Goal: Task Accomplishment & Management: Manage account settings

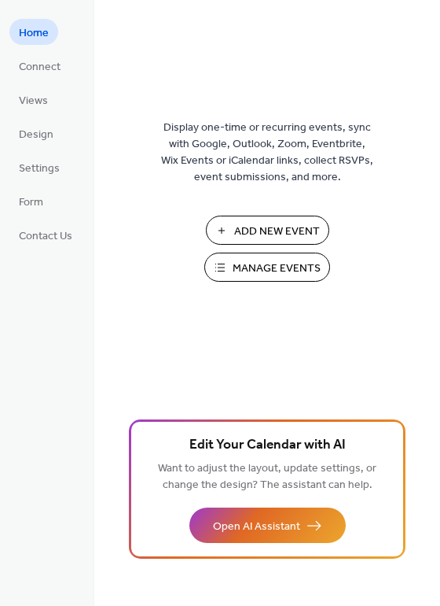
click at [275, 271] on span "Manage Events" at bounding box center [277, 268] width 88 height 17
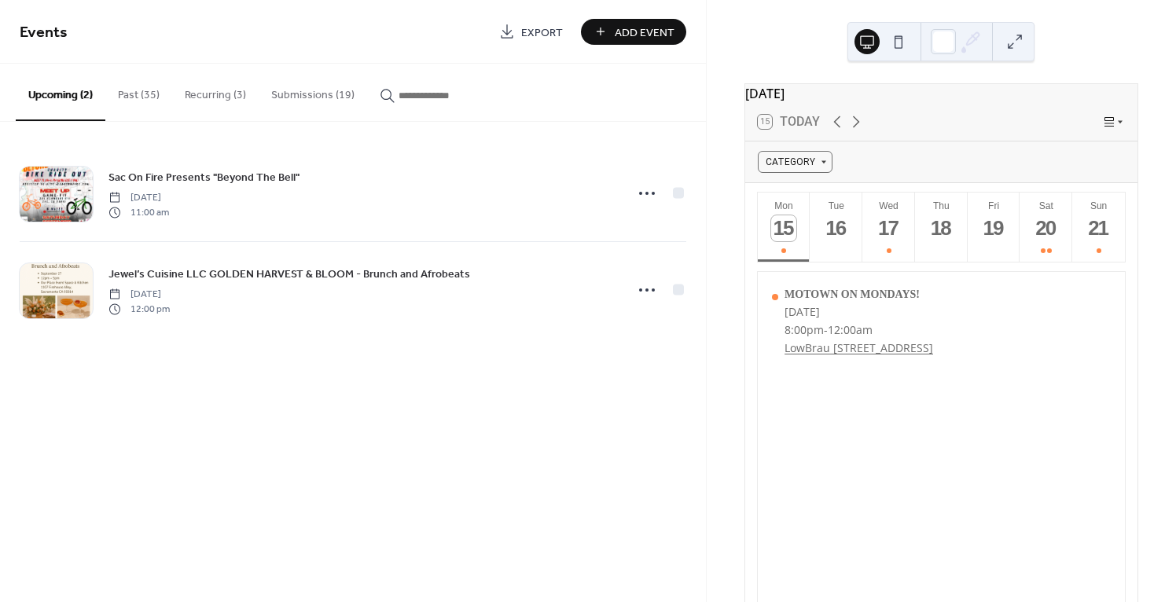
click at [306, 95] on button "Submissions (19)" at bounding box center [313, 92] width 109 height 56
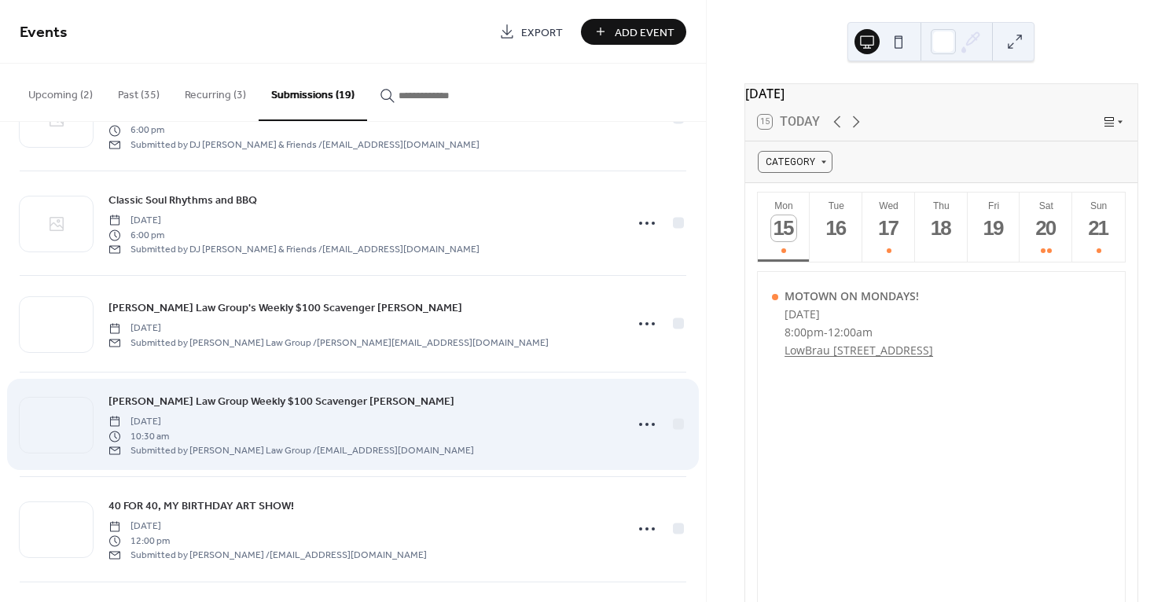
scroll to position [133, 0]
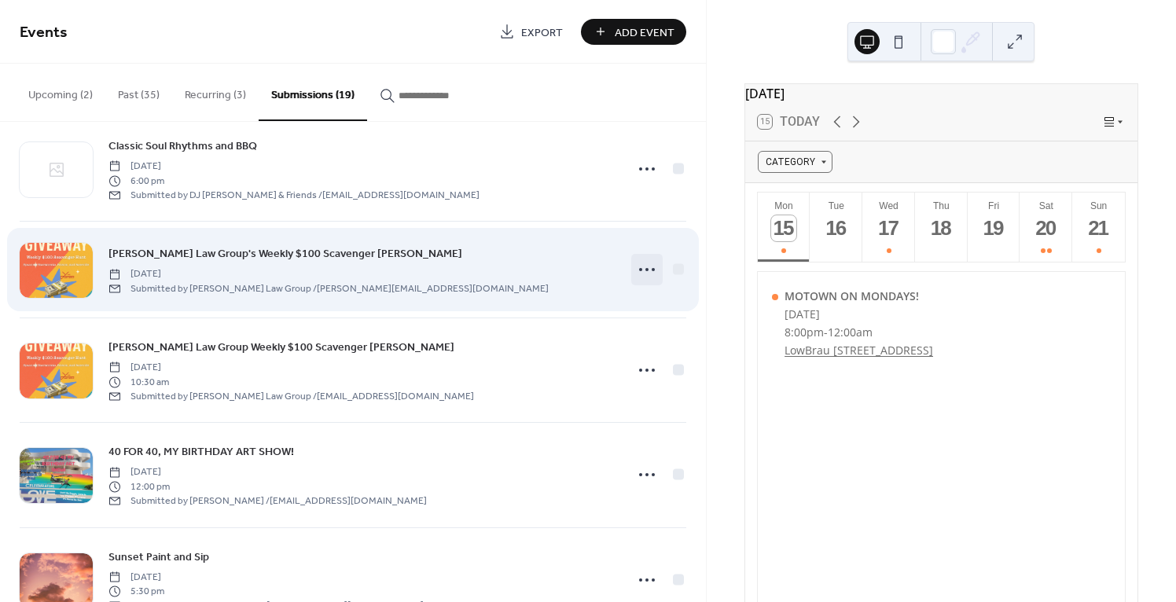
click at [646, 271] on circle at bounding box center [647, 269] width 3 height 3
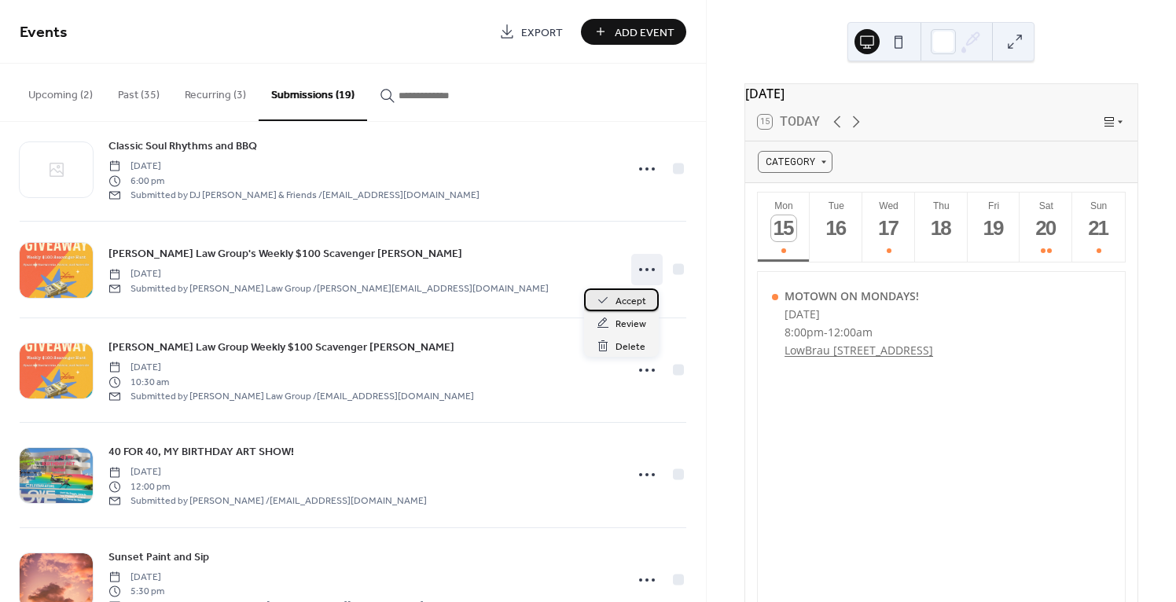
click at [633, 302] on span "Accept" at bounding box center [631, 301] width 31 height 17
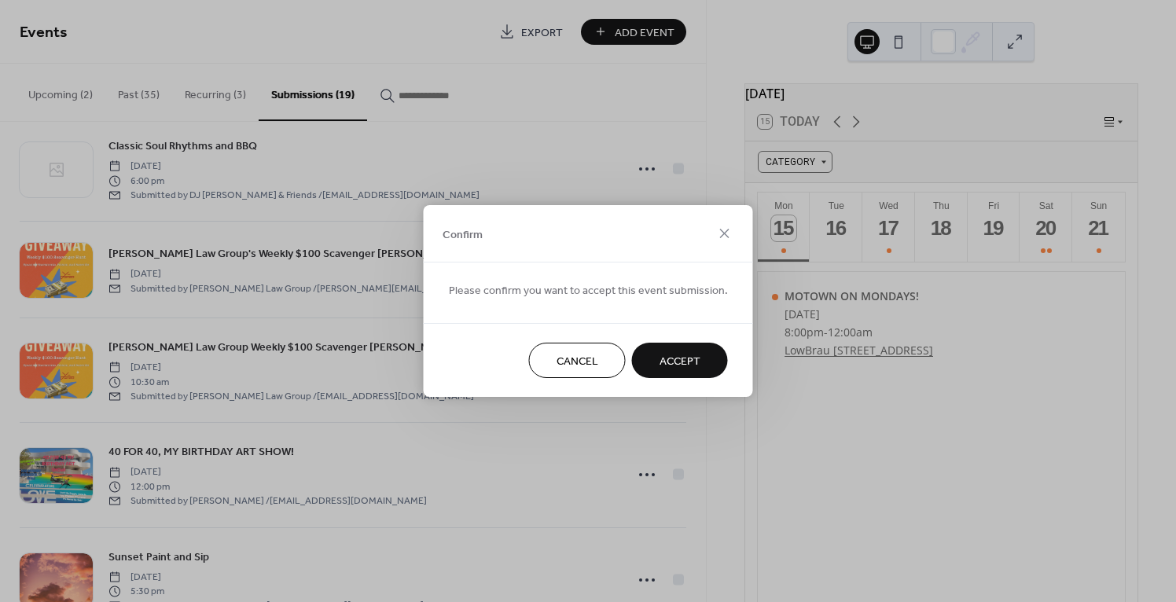
click at [668, 358] on span "Accept" at bounding box center [680, 362] width 41 height 17
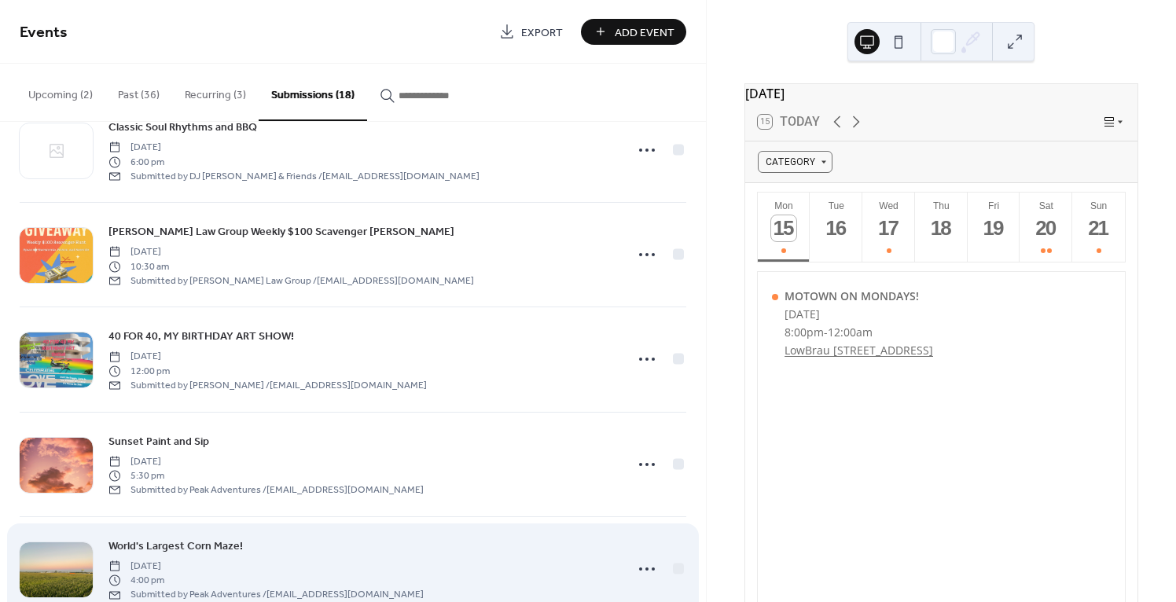
scroll to position [161, 0]
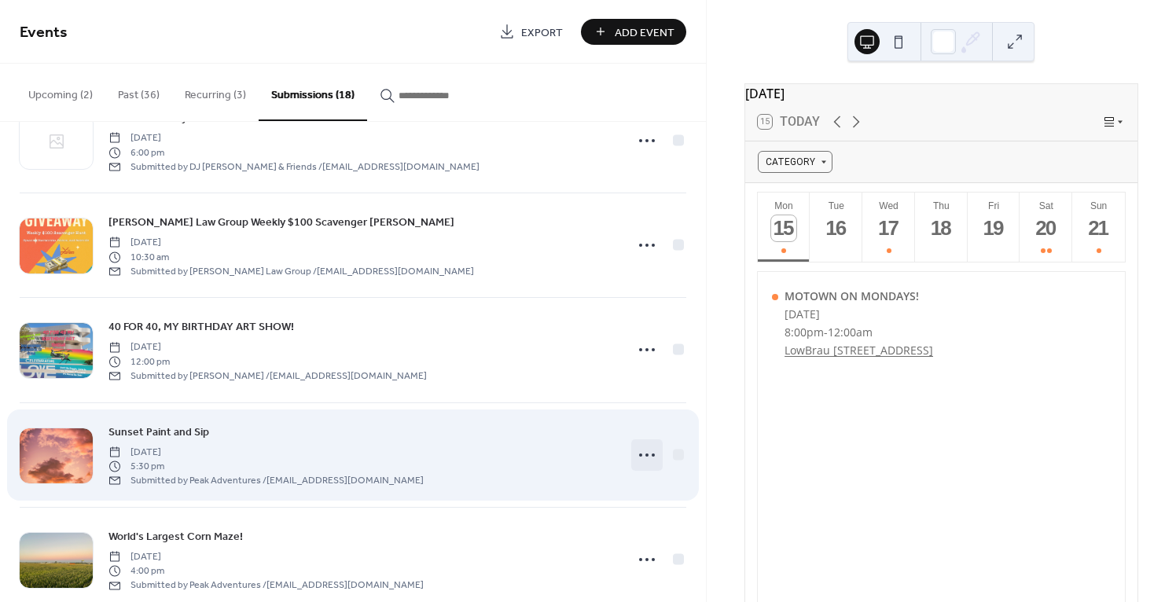
click at [646, 453] on icon at bounding box center [647, 455] width 25 height 25
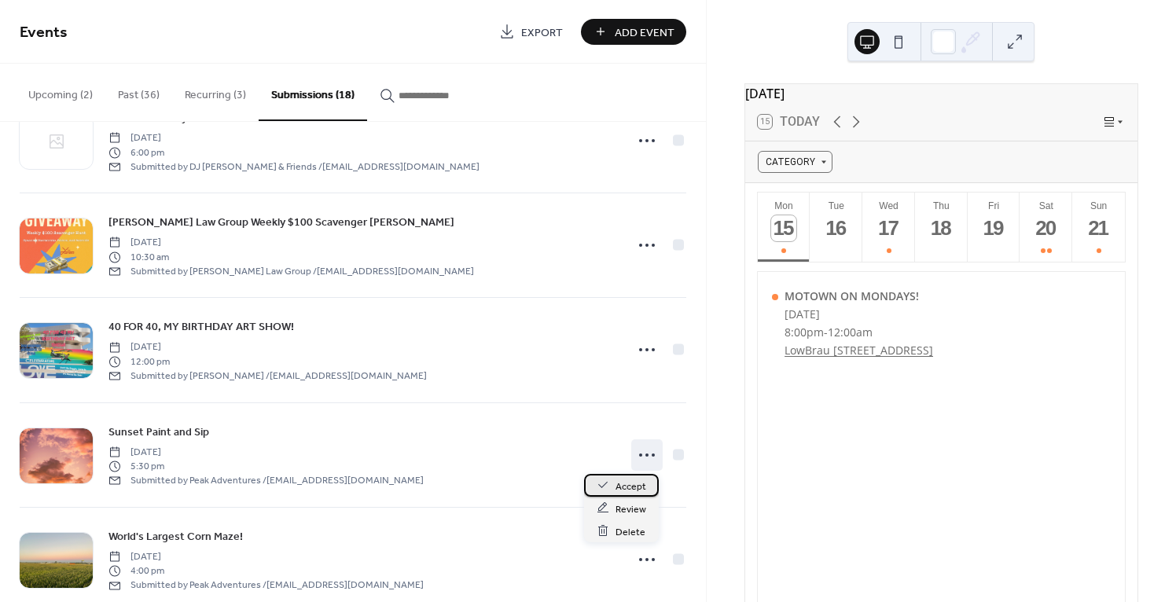
click at [634, 485] on span "Accept" at bounding box center [631, 486] width 31 height 17
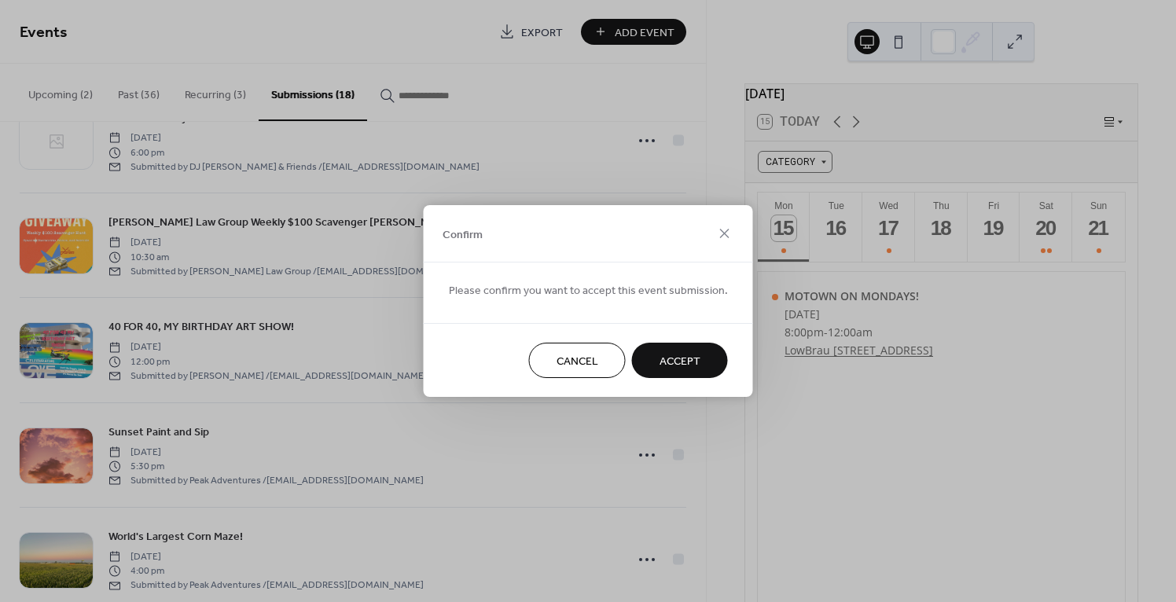
click at [672, 354] on span "Accept" at bounding box center [680, 362] width 41 height 17
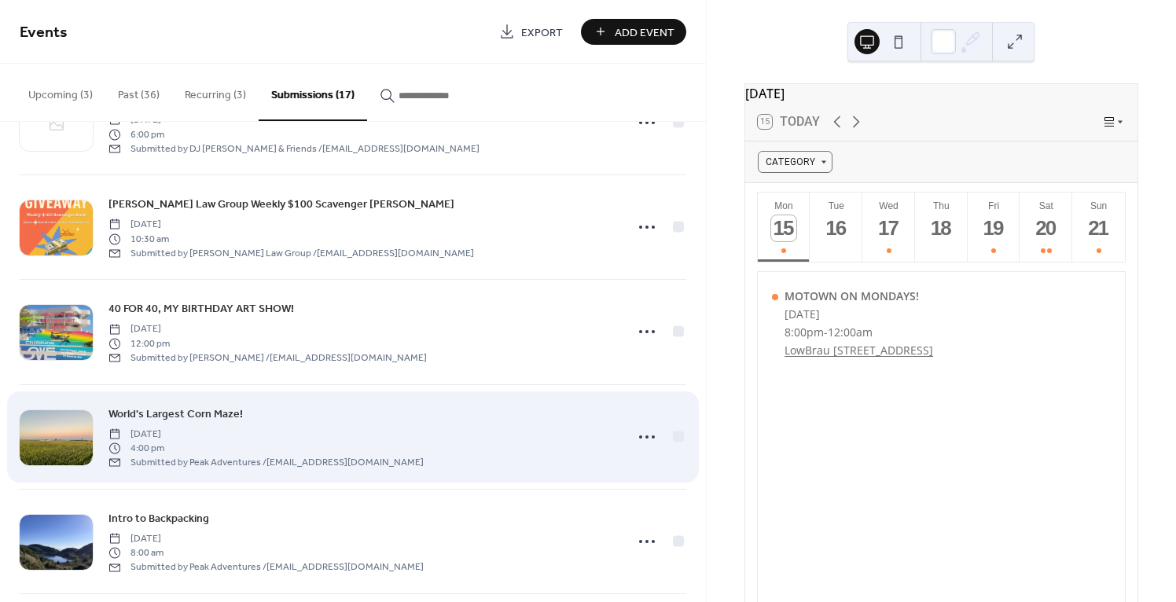
scroll to position [253, 0]
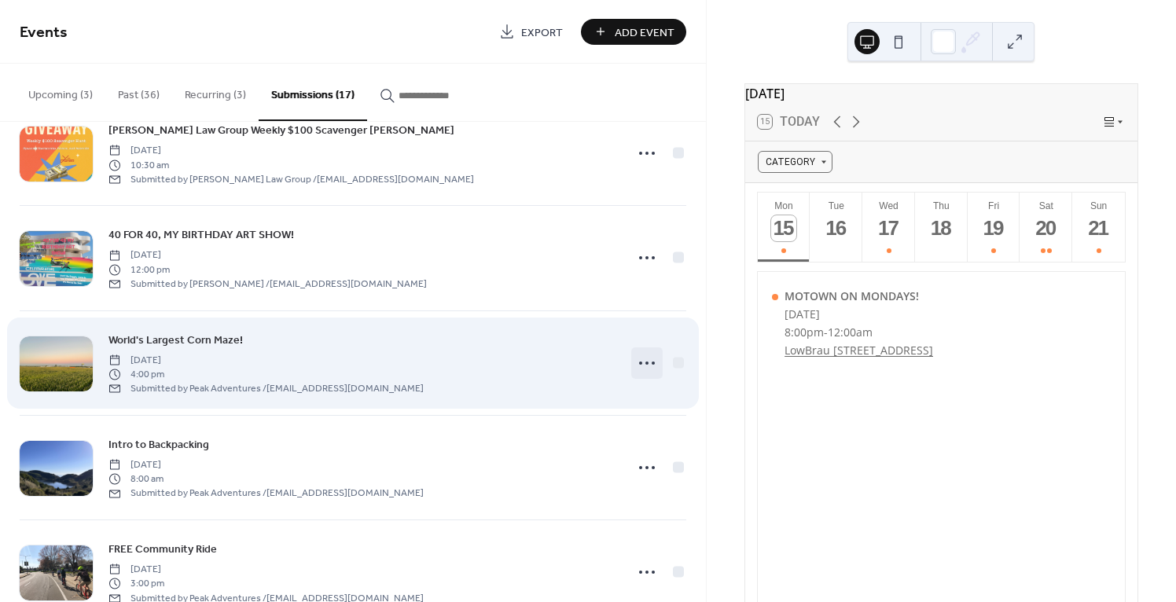
click at [639, 362] on icon at bounding box center [647, 363] width 25 height 25
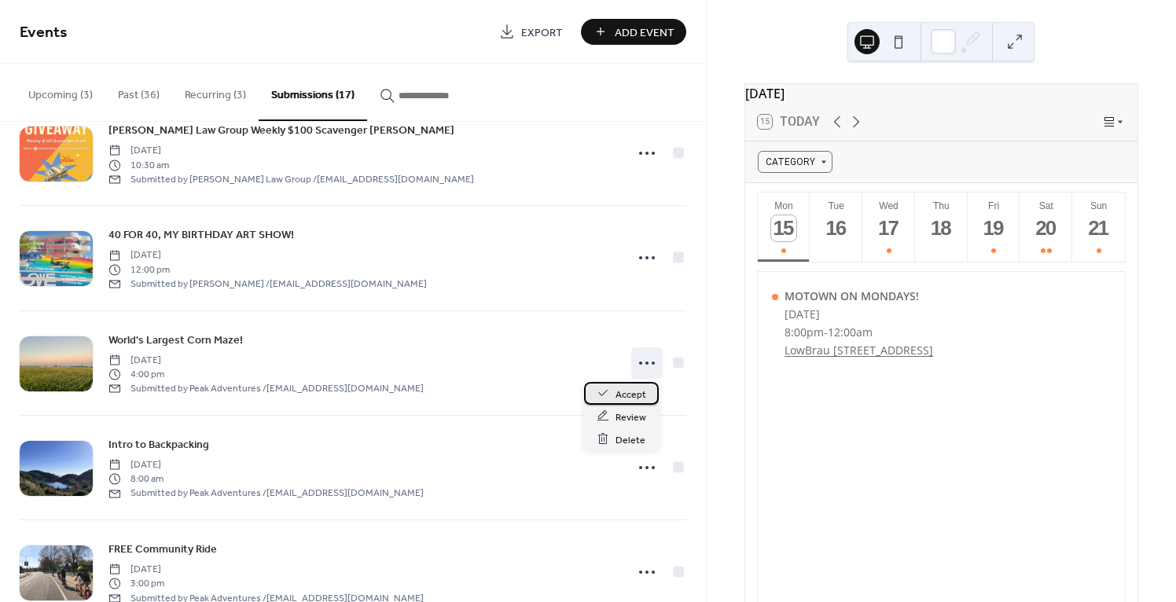
click at [635, 396] on span "Accept" at bounding box center [631, 394] width 31 height 17
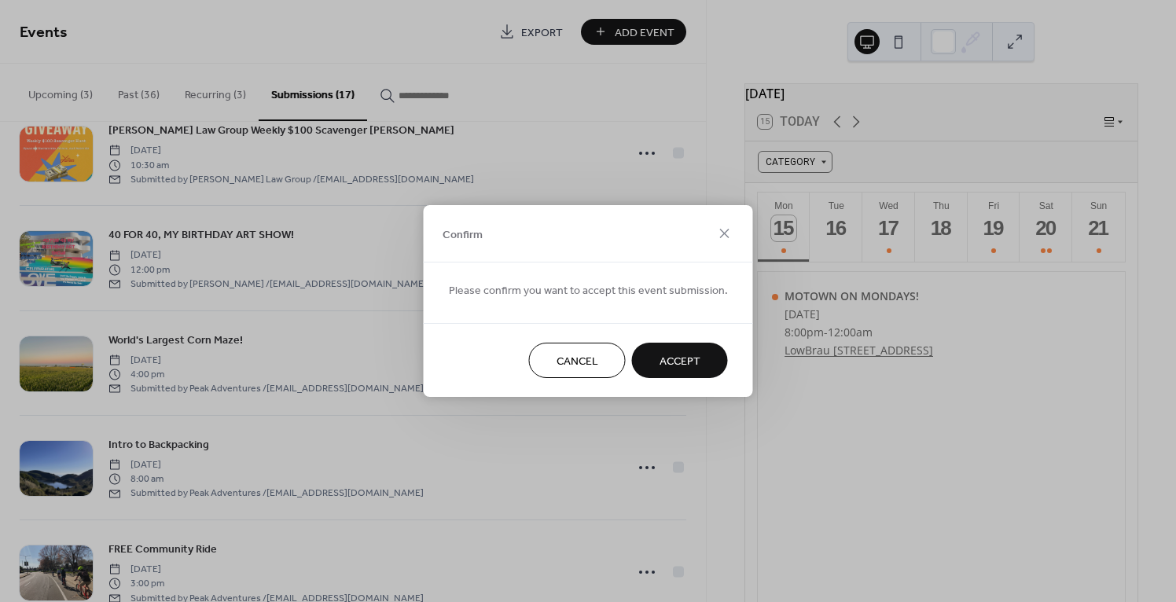
click at [660, 364] on span "Accept" at bounding box center [680, 362] width 41 height 17
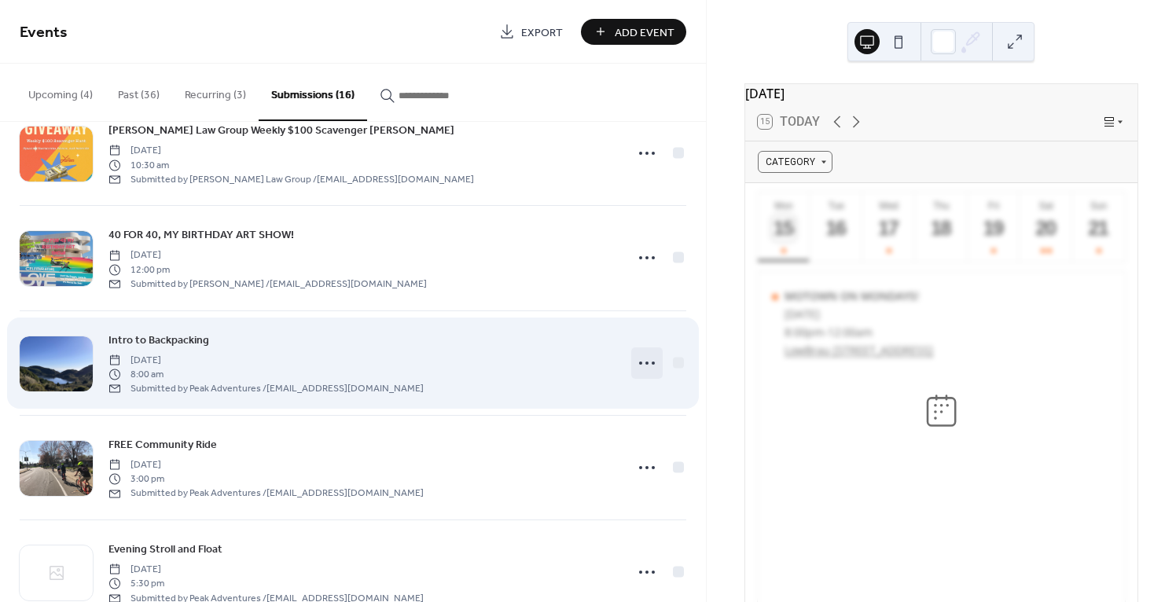
click at [646, 363] on circle at bounding box center [647, 363] width 3 height 3
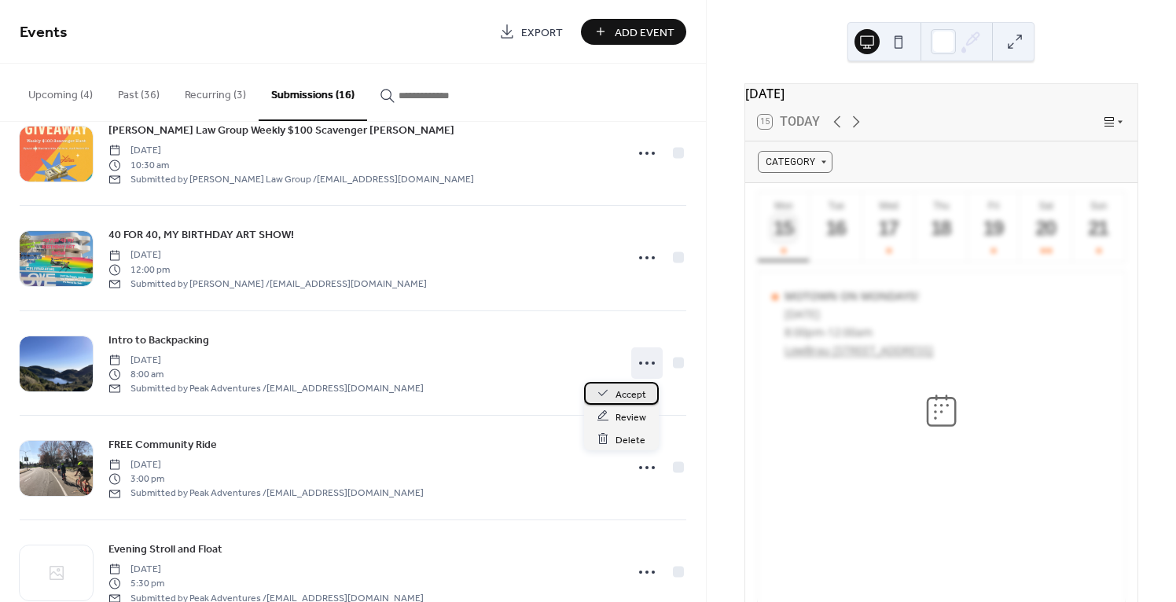
click at [632, 392] on span "Accept" at bounding box center [631, 394] width 31 height 17
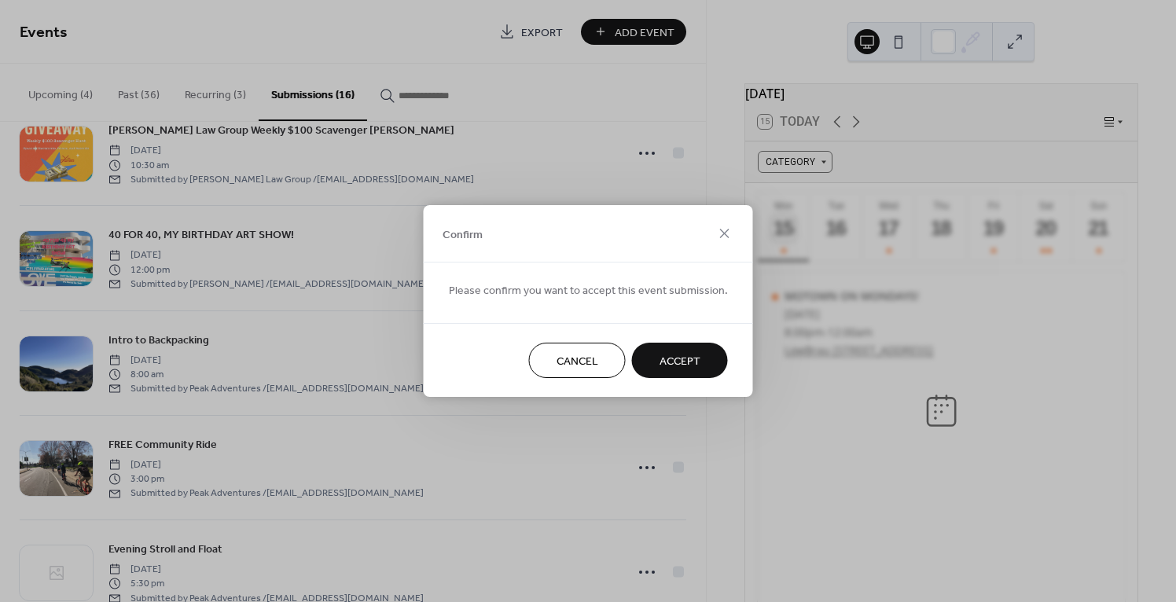
click at [680, 363] on span "Accept" at bounding box center [680, 362] width 41 height 17
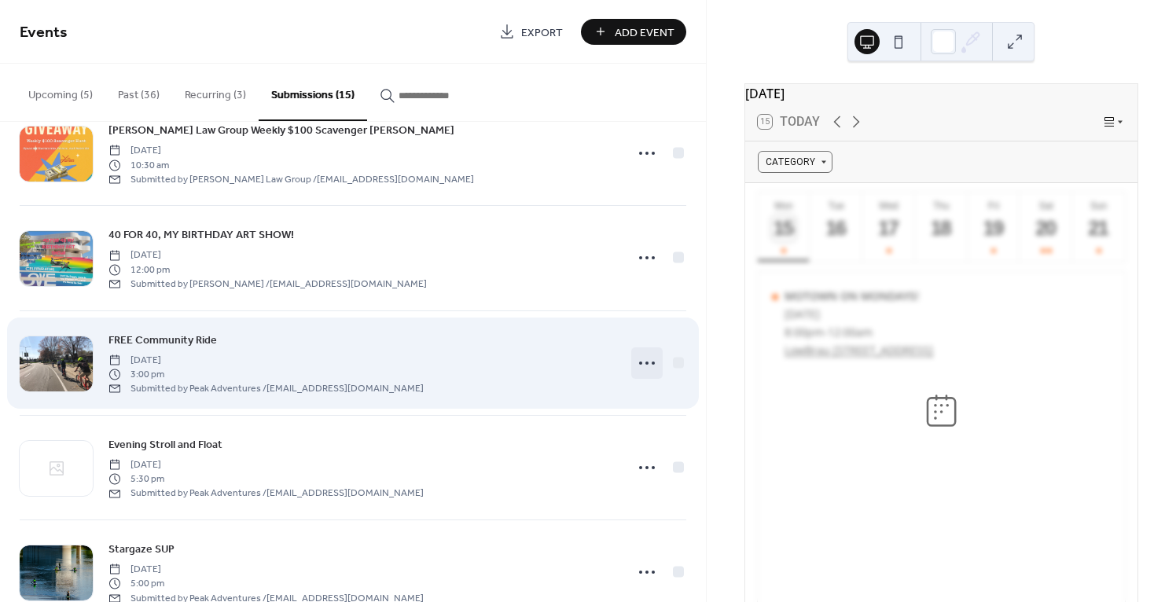
click at [646, 366] on icon at bounding box center [647, 363] width 25 height 25
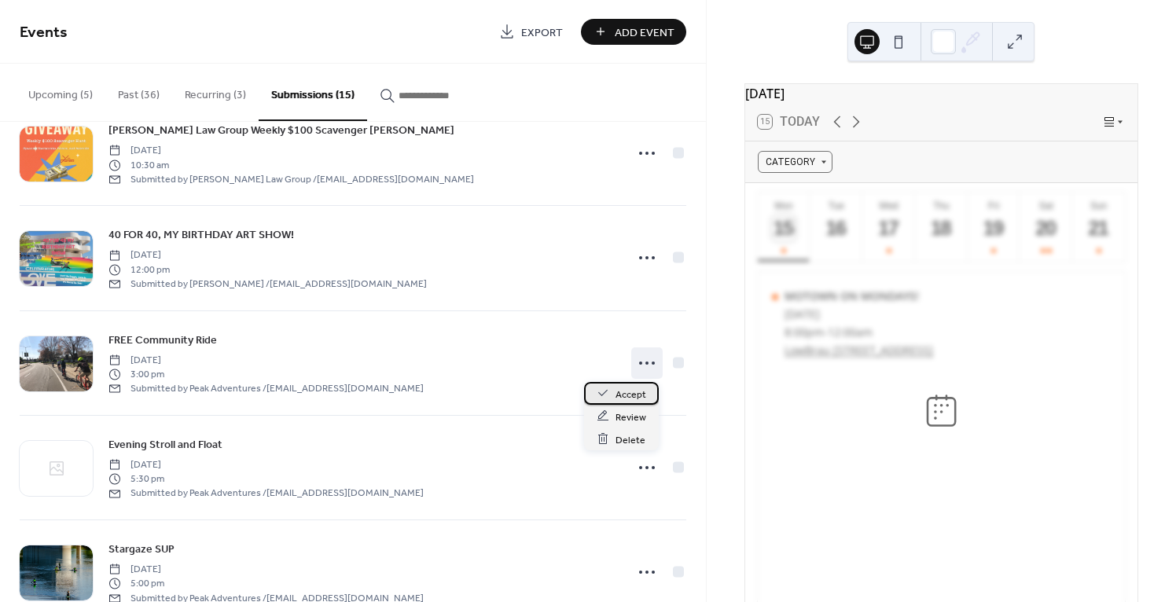
click at [628, 393] on span "Accept" at bounding box center [631, 394] width 31 height 17
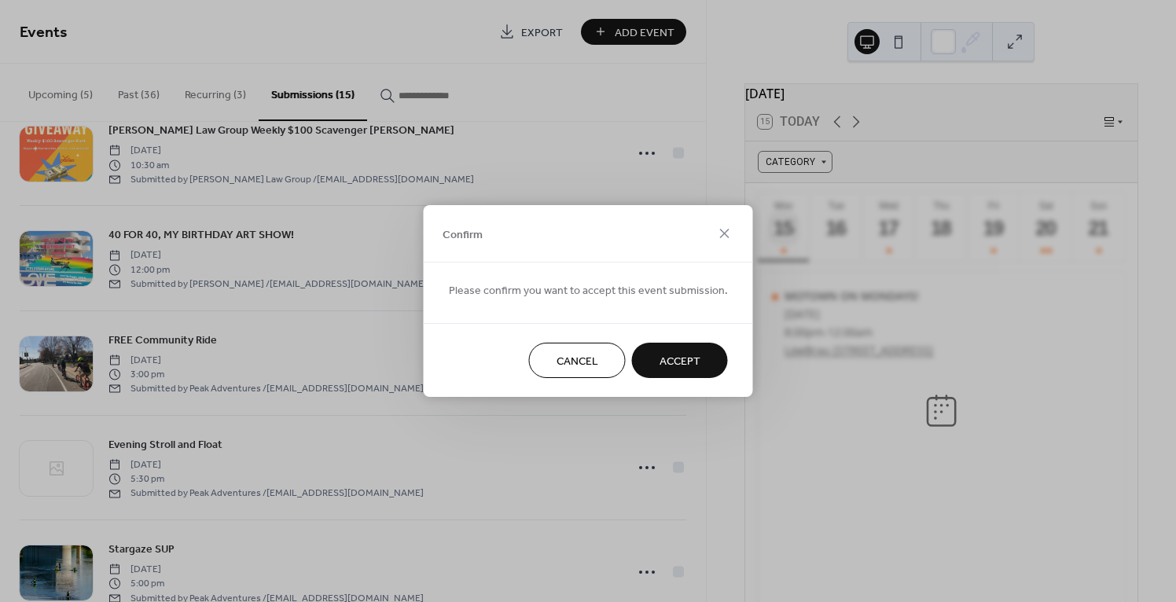
click at [673, 360] on span "Accept" at bounding box center [680, 362] width 41 height 17
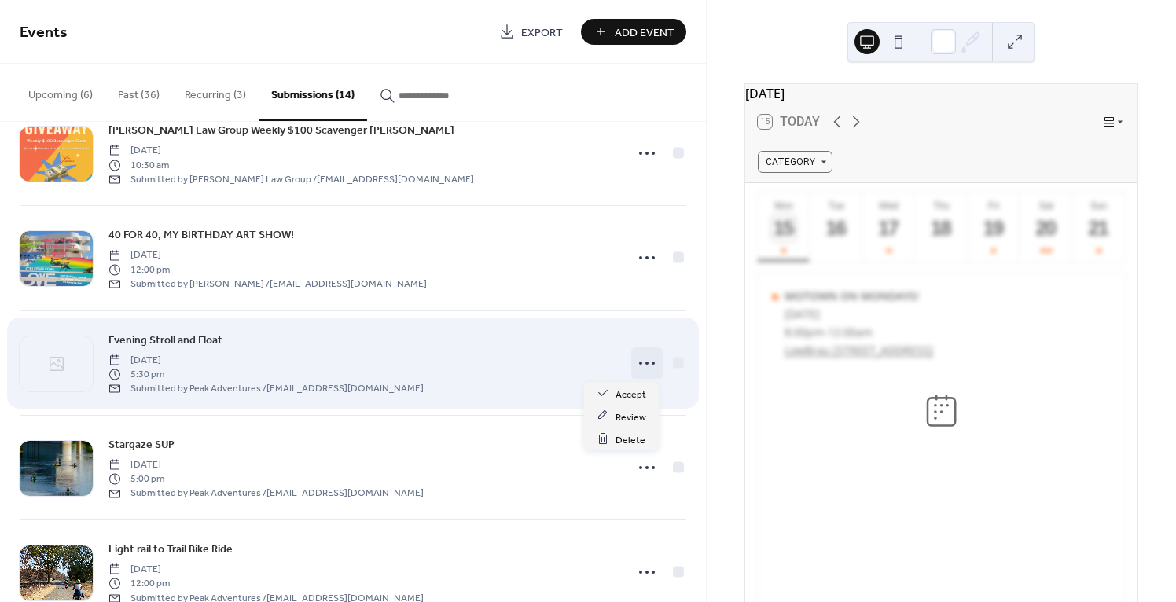
click at [643, 365] on icon at bounding box center [647, 363] width 25 height 25
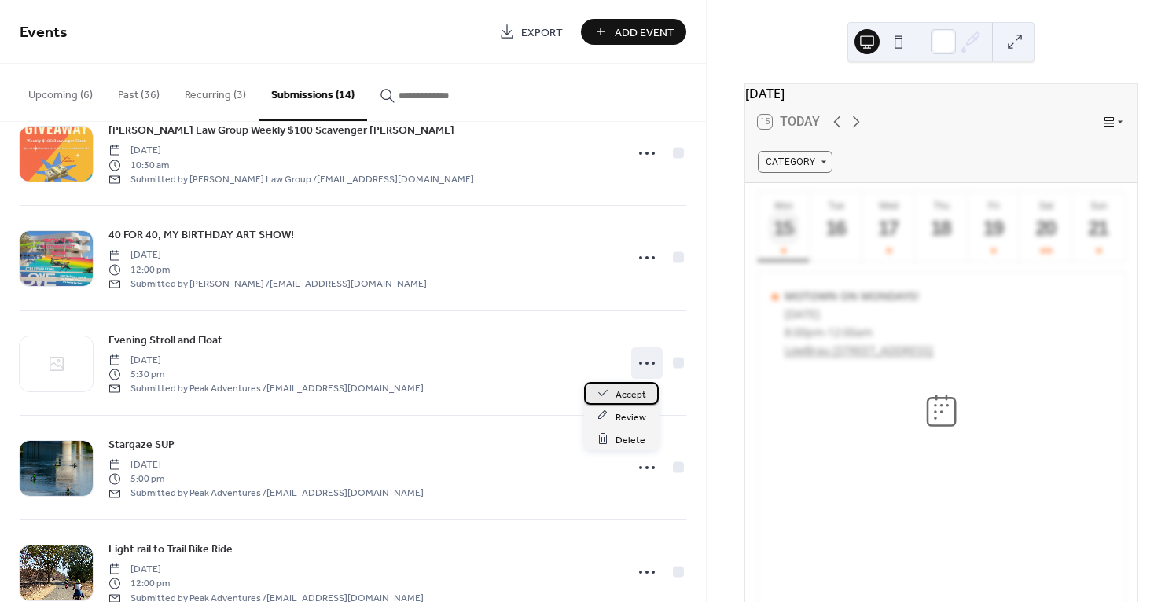
click at [638, 393] on span "Accept" at bounding box center [631, 394] width 31 height 17
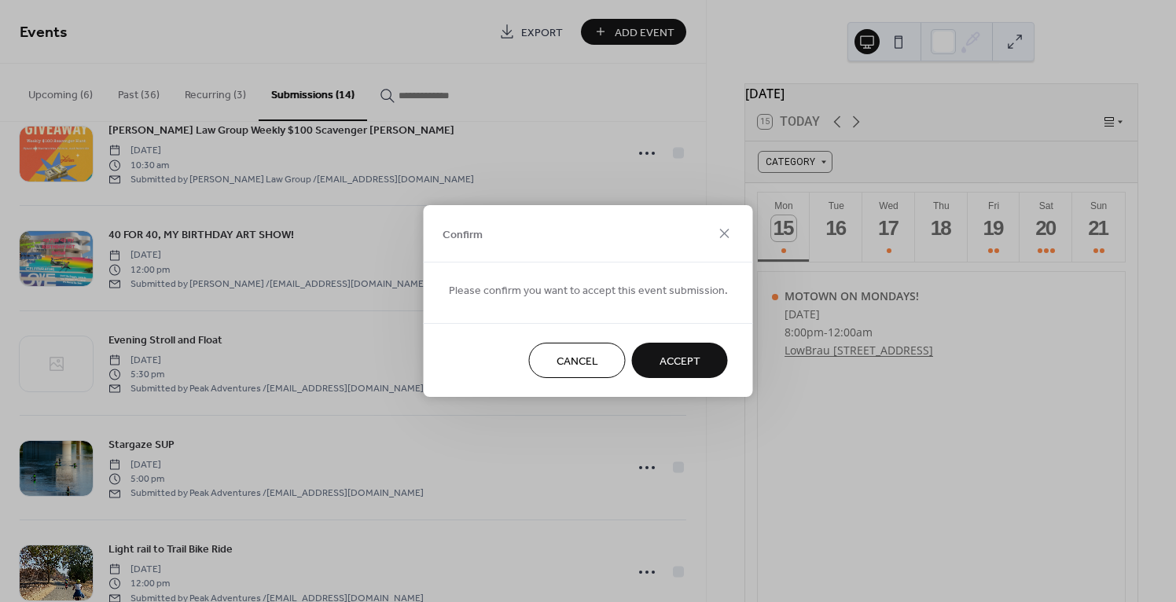
click at [671, 362] on span "Accept" at bounding box center [680, 362] width 41 height 17
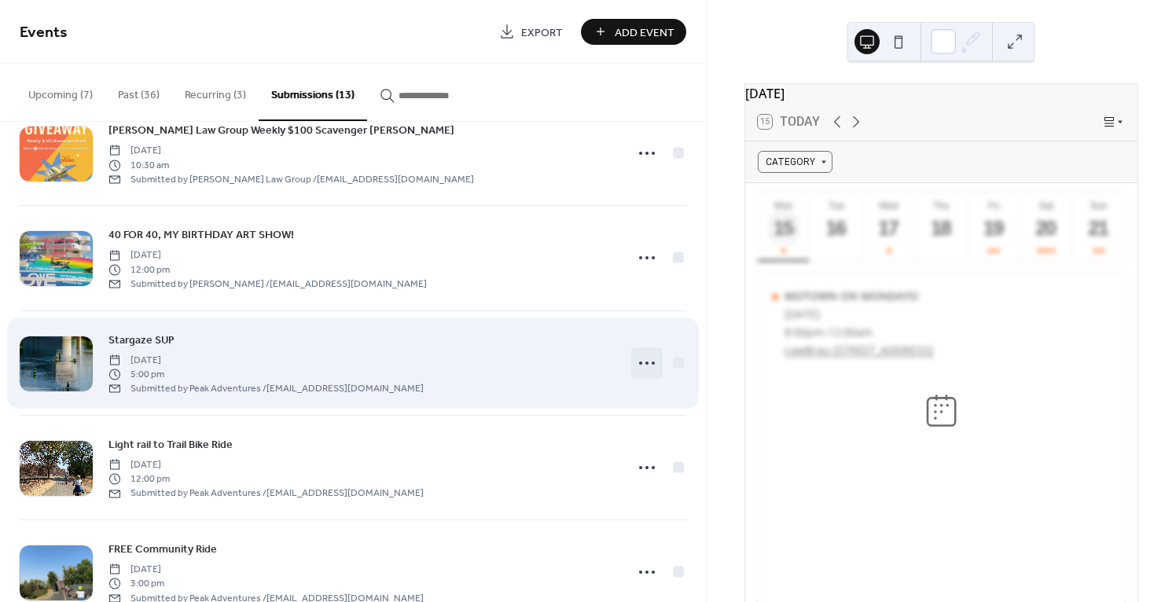
click at [644, 363] on icon at bounding box center [647, 363] width 25 height 25
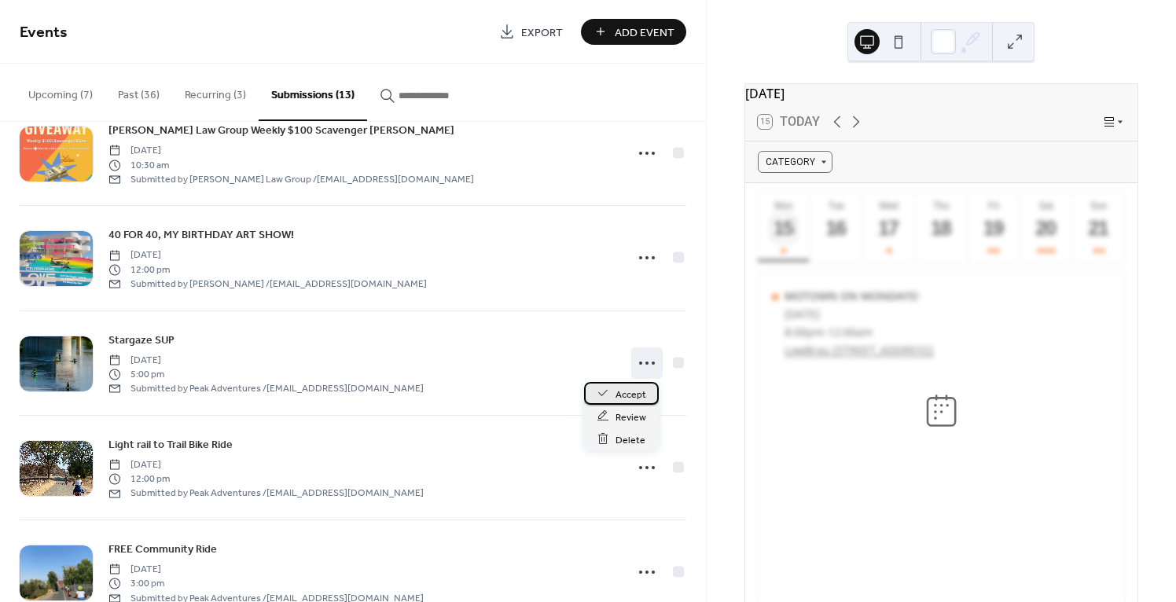
click at [633, 392] on span "Accept" at bounding box center [631, 394] width 31 height 17
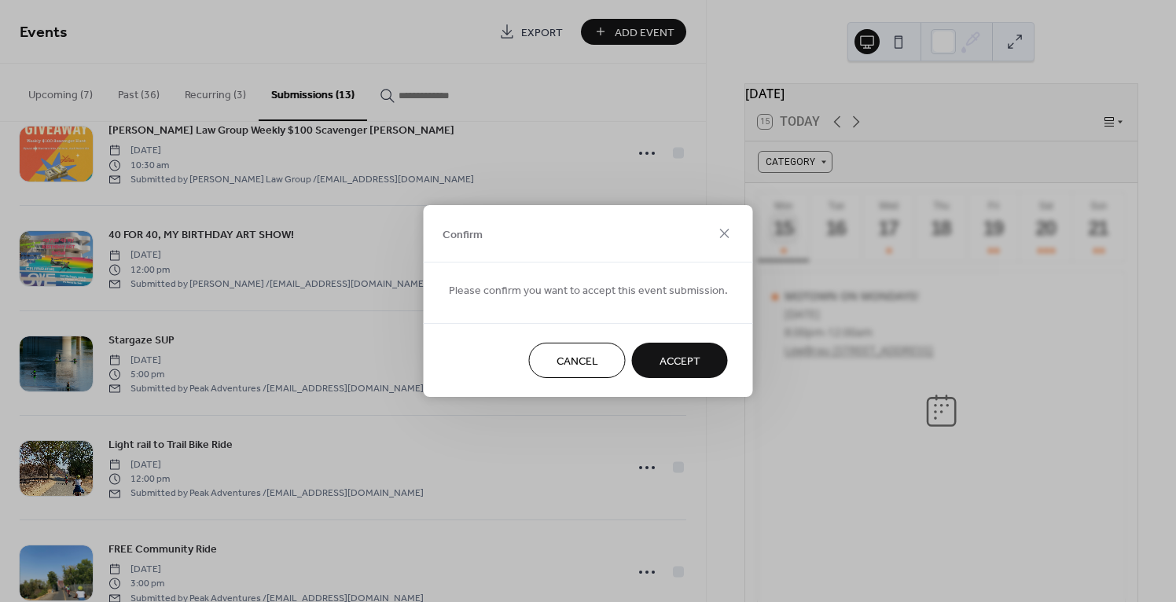
click at [674, 363] on span "Accept" at bounding box center [680, 362] width 41 height 17
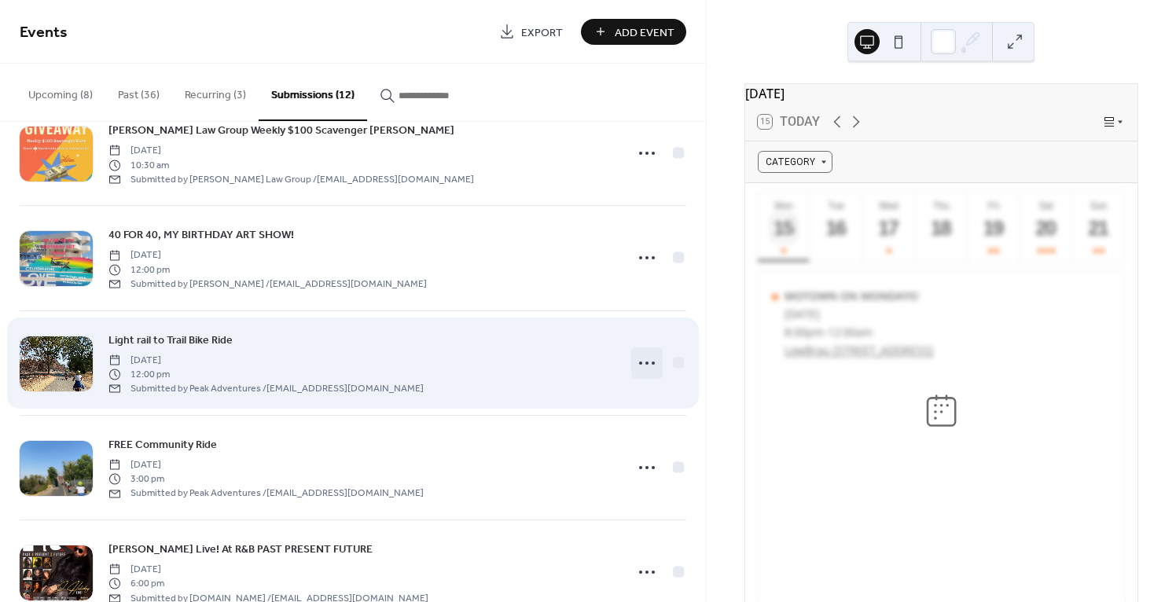
click at [646, 359] on icon at bounding box center [647, 363] width 25 height 25
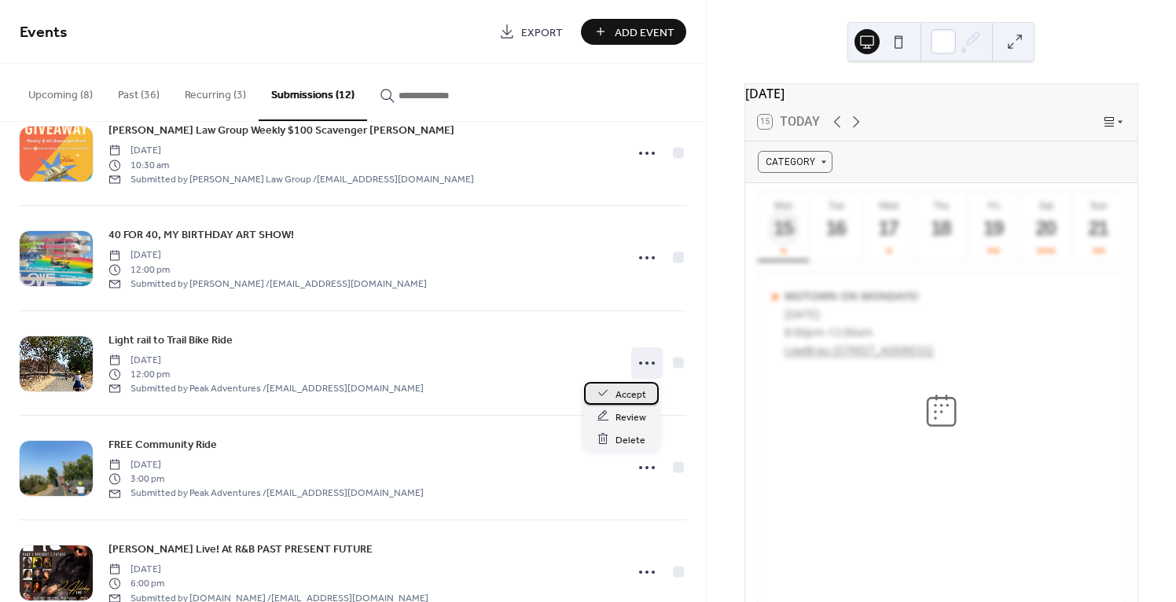
click at [635, 389] on span "Accept" at bounding box center [631, 394] width 31 height 17
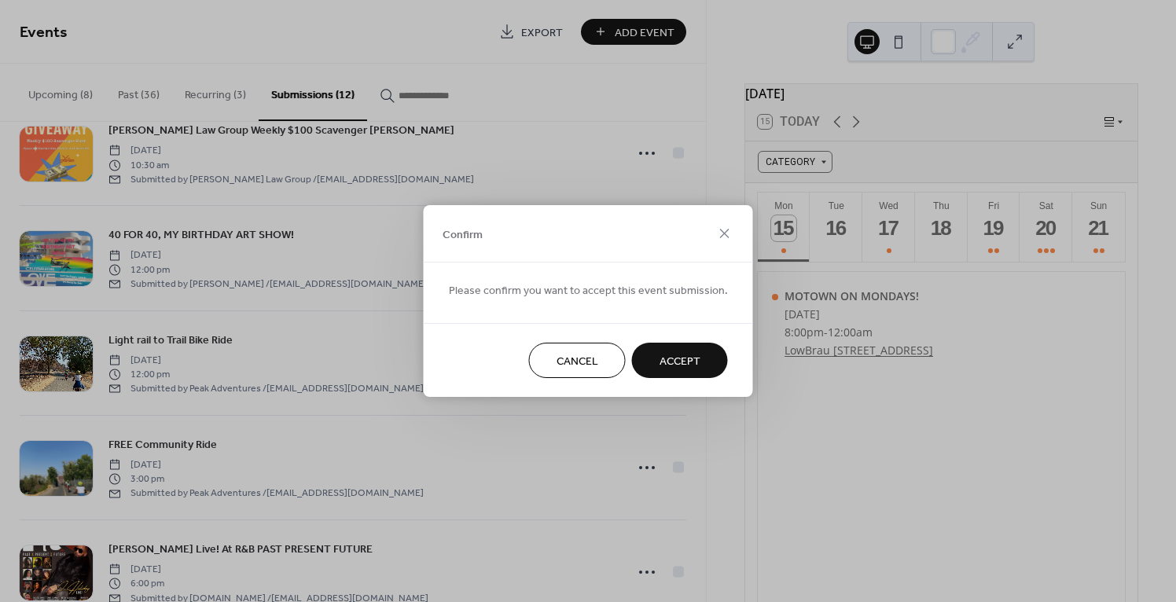
click at [650, 363] on button "Accept" at bounding box center [680, 360] width 96 height 35
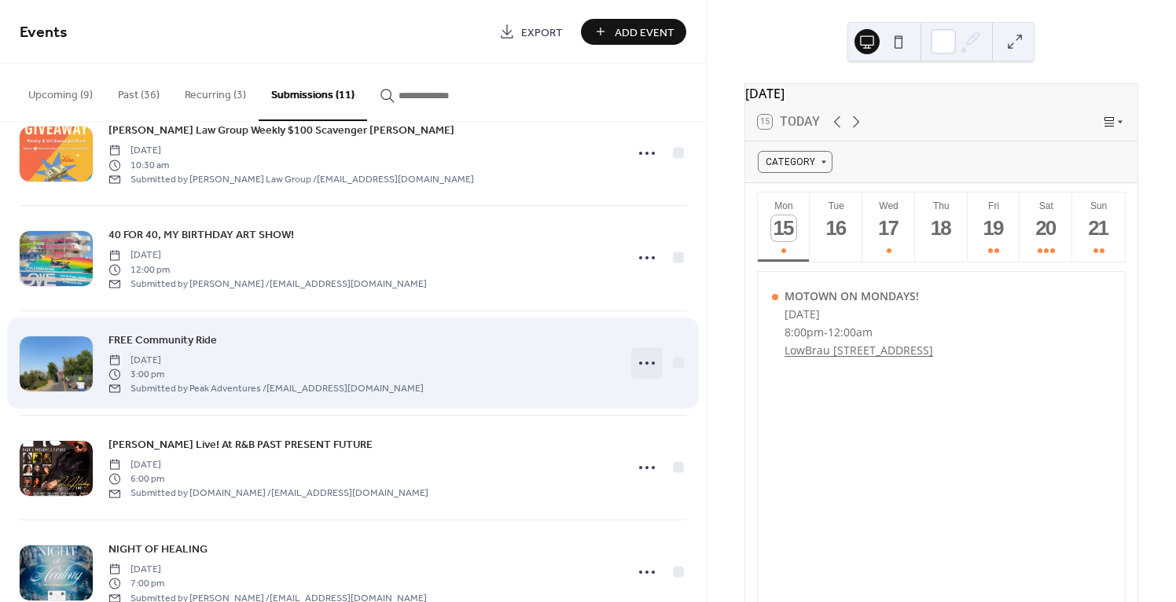
click at [640, 360] on icon at bounding box center [647, 363] width 25 height 25
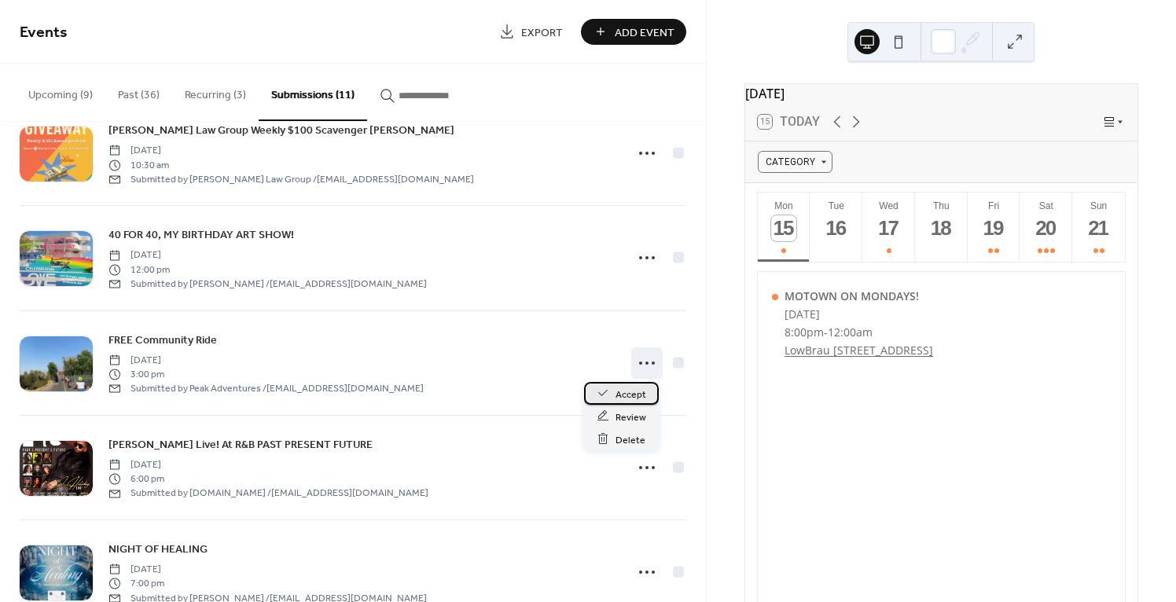
click at [642, 395] on span "Accept" at bounding box center [631, 394] width 31 height 17
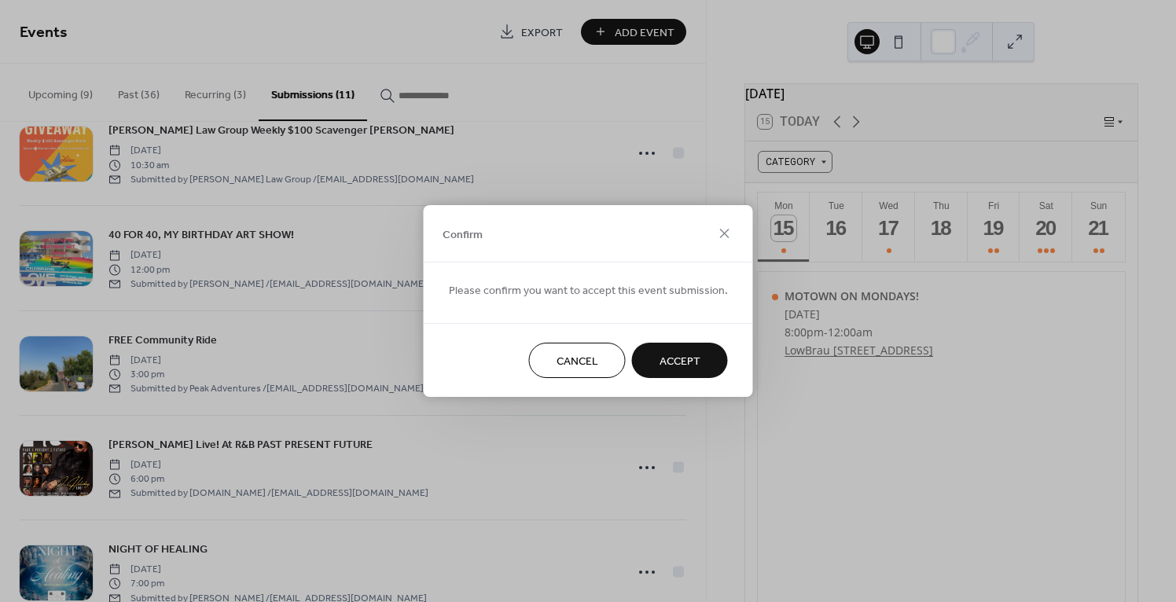
click at [650, 360] on button "Accept" at bounding box center [680, 360] width 96 height 35
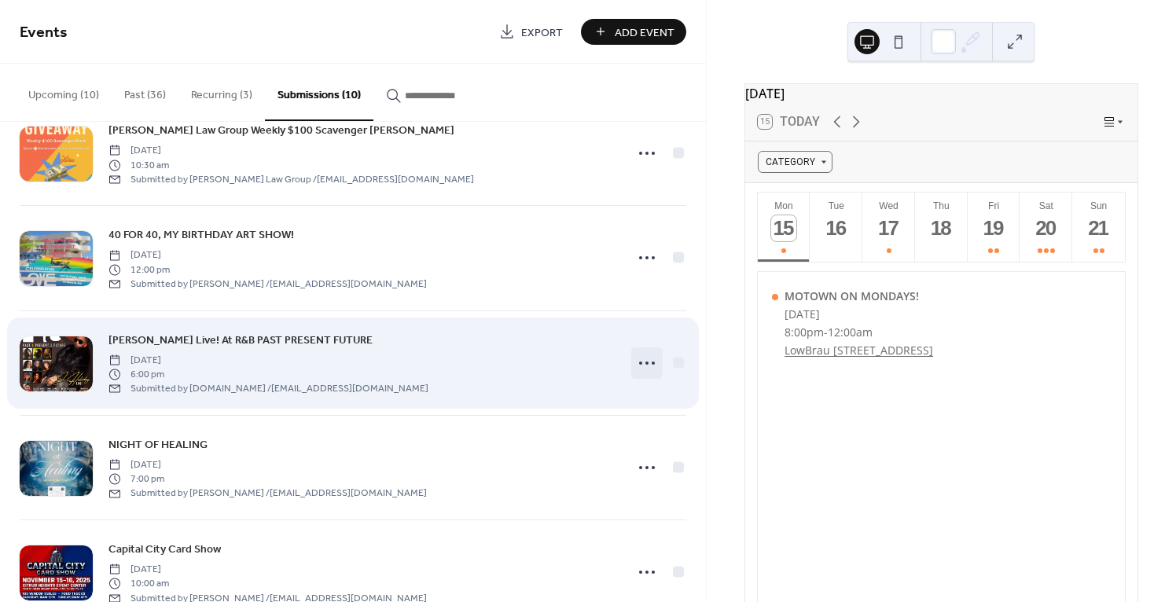
click at [652, 362] on circle at bounding box center [653, 363] width 3 height 3
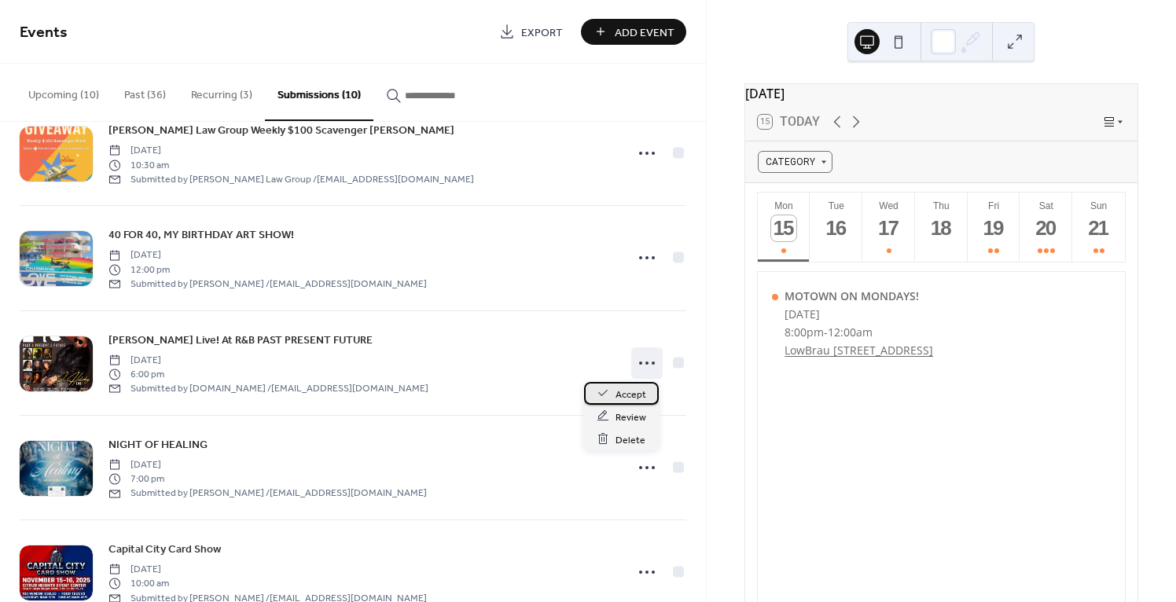
click at [629, 392] on span "Accept" at bounding box center [631, 394] width 31 height 17
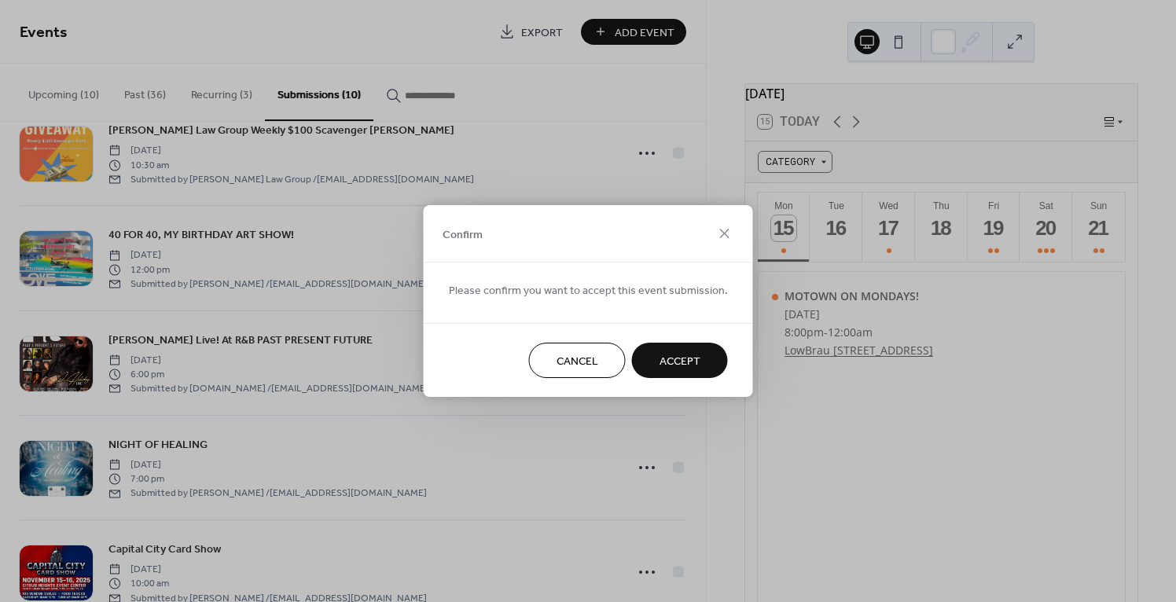
click at [664, 361] on span "Accept" at bounding box center [680, 362] width 41 height 17
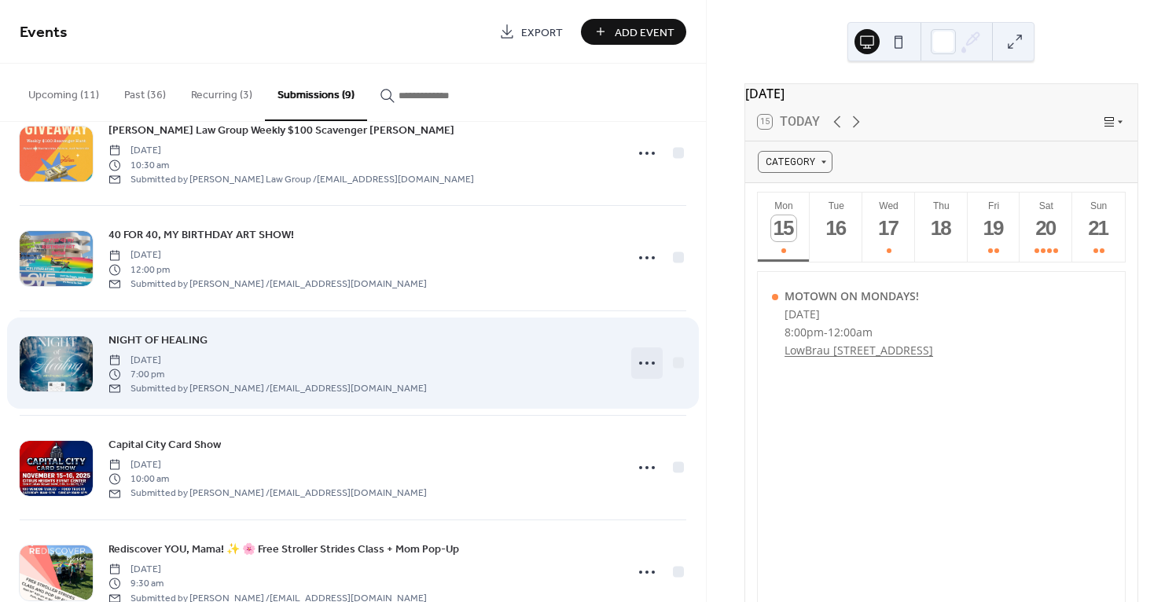
click at [643, 367] on icon at bounding box center [647, 363] width 25 height 25
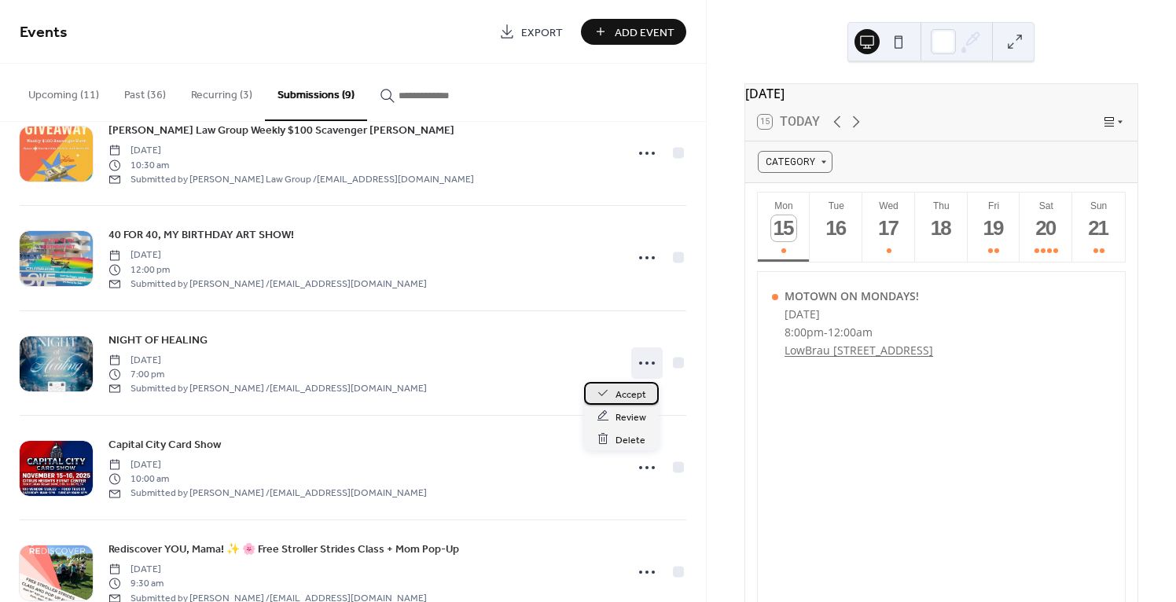
click at [631, 397] on span "Accept" at bounding box center [631, 394] width 31 height 17
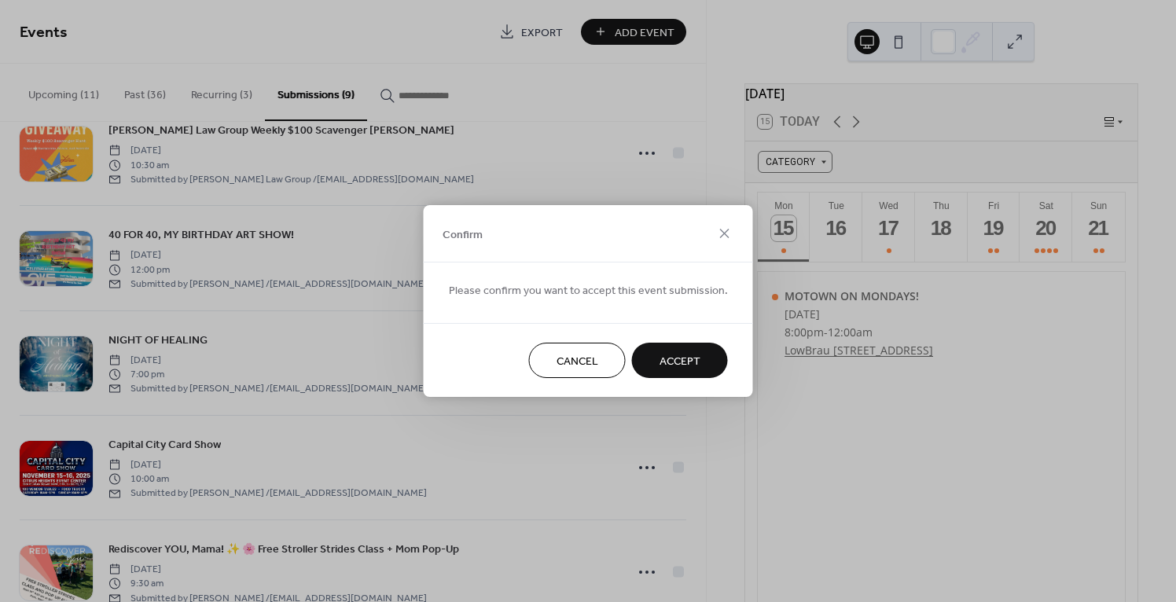
click at [674, 359] on span "Accept" at bounding box center [680, 362] width 41 height 17
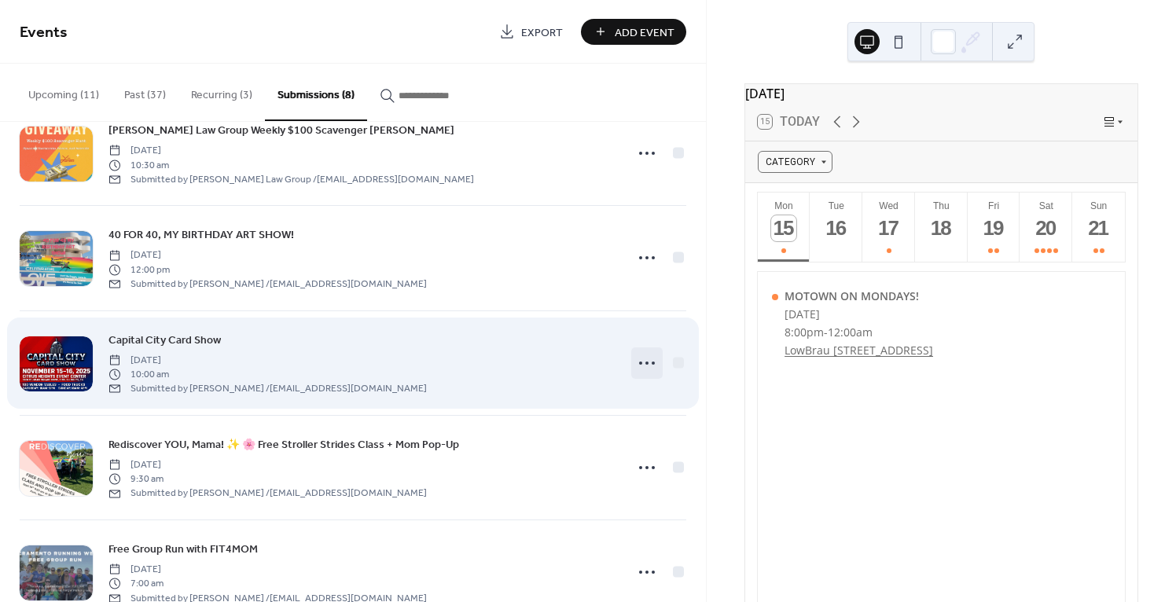
click at [640, 361] on icon at bounding box center [647, 363] width 25 height 25
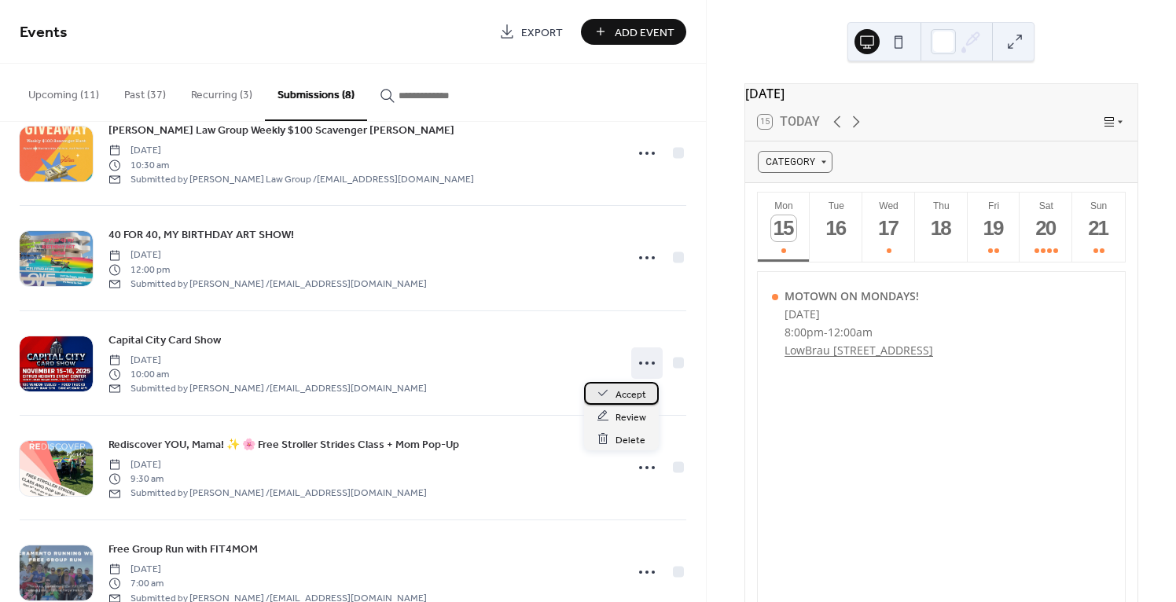
click at [637, 393] on span "Accept" at bounding box center [631, 394] width 31 height 17
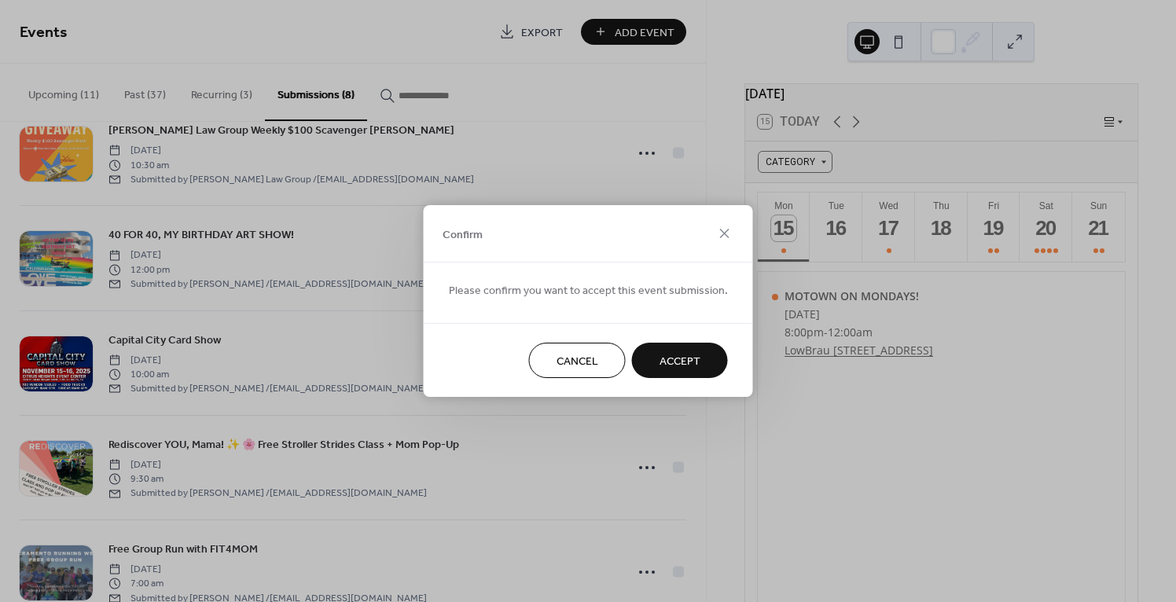
click at [650, 366] on button "Accept" at bounding box center [680, 360] width 96 height 35
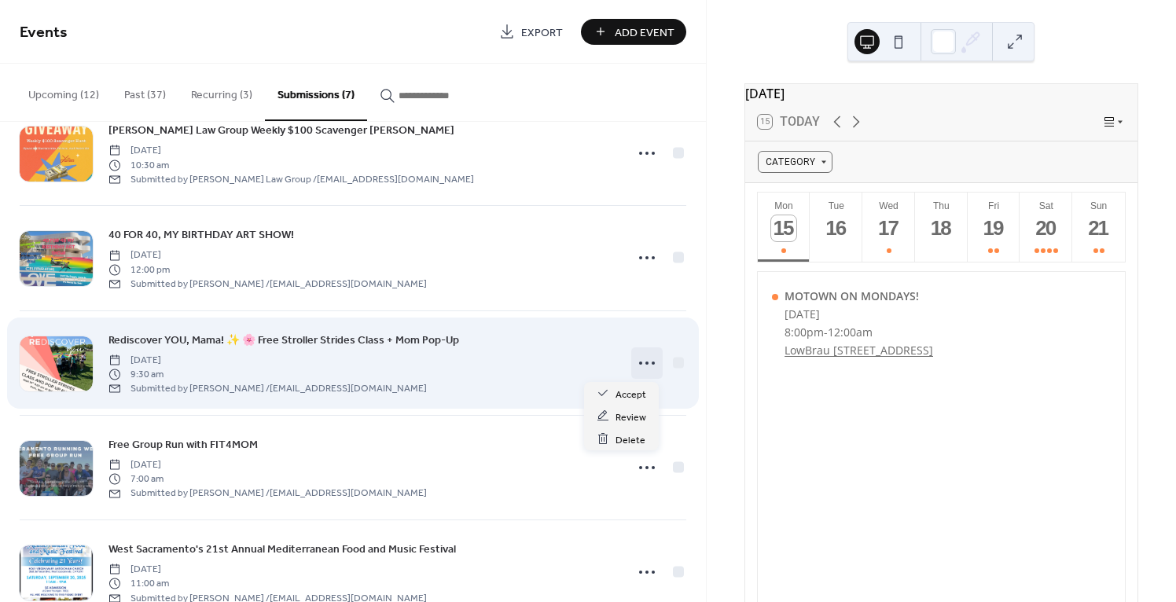
click at [642, 361] on icon at bounding box center [647, 363] width 25 height 25
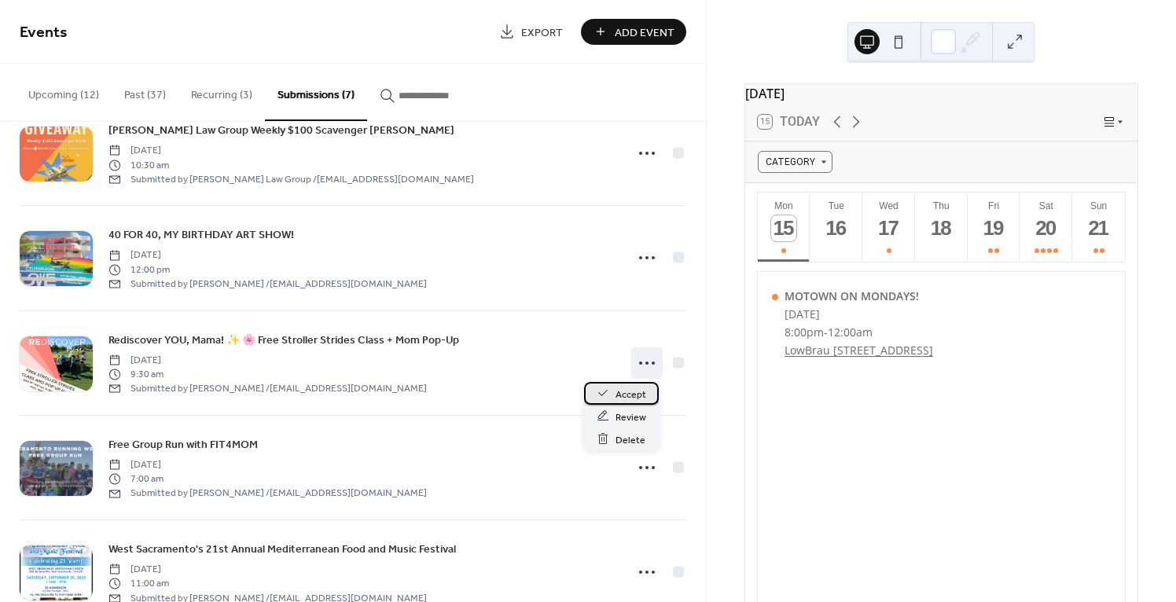
click at [636, 395] on span "Accept" at bounding box center [631, 394] width 31 height 17
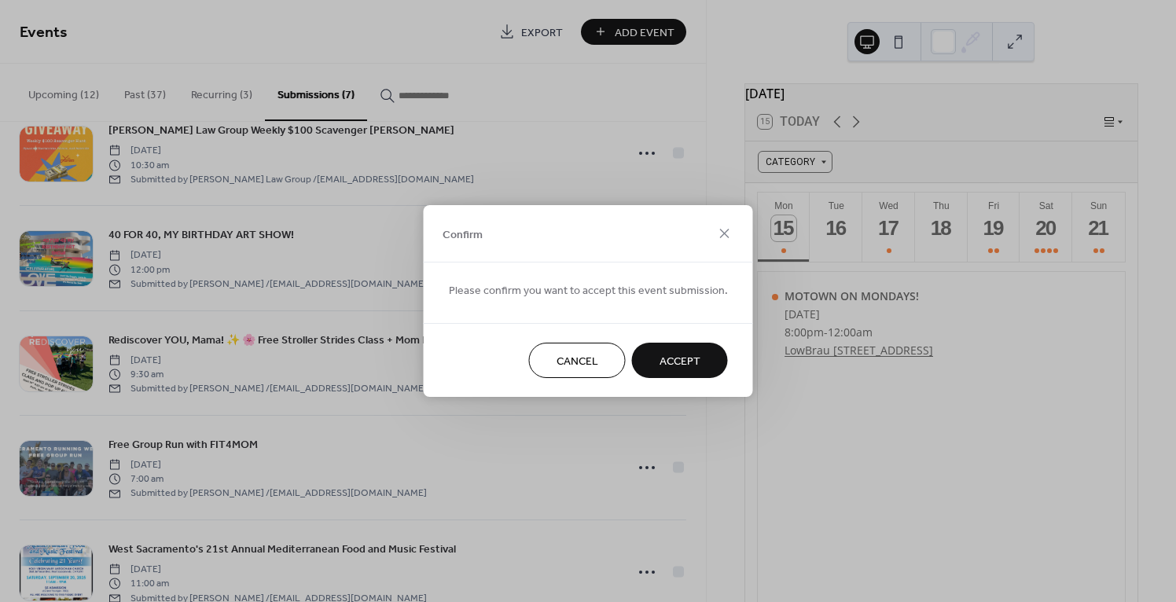
click at [660, 362] on span "Accept" at bounding box center [680, 362] width 41 height 17
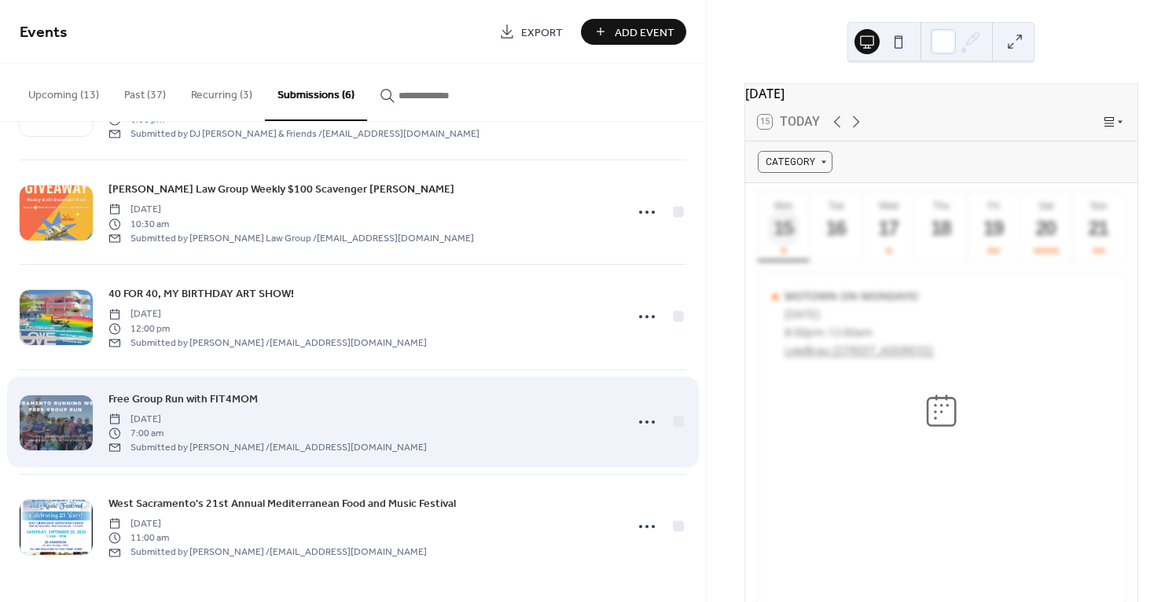
scroll to position [194, 0]
click at [646, 422] on circle at bounding box center [647, 422] width 3 height 3
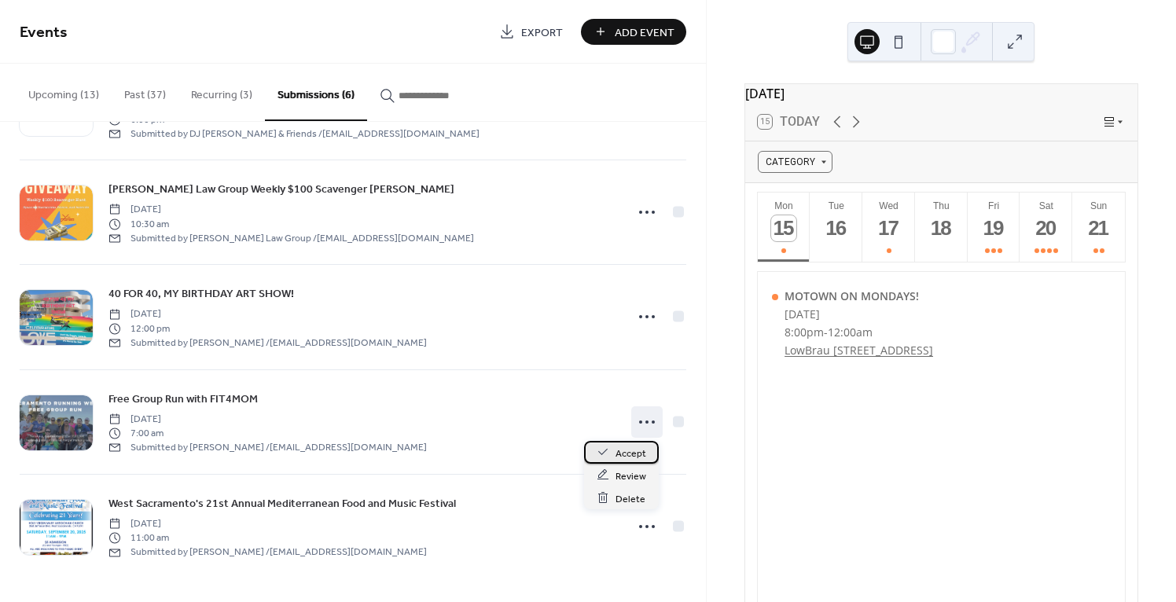
click at [632, 454] on span "Accept" at bounding box center [631, 453] width 31 height 17
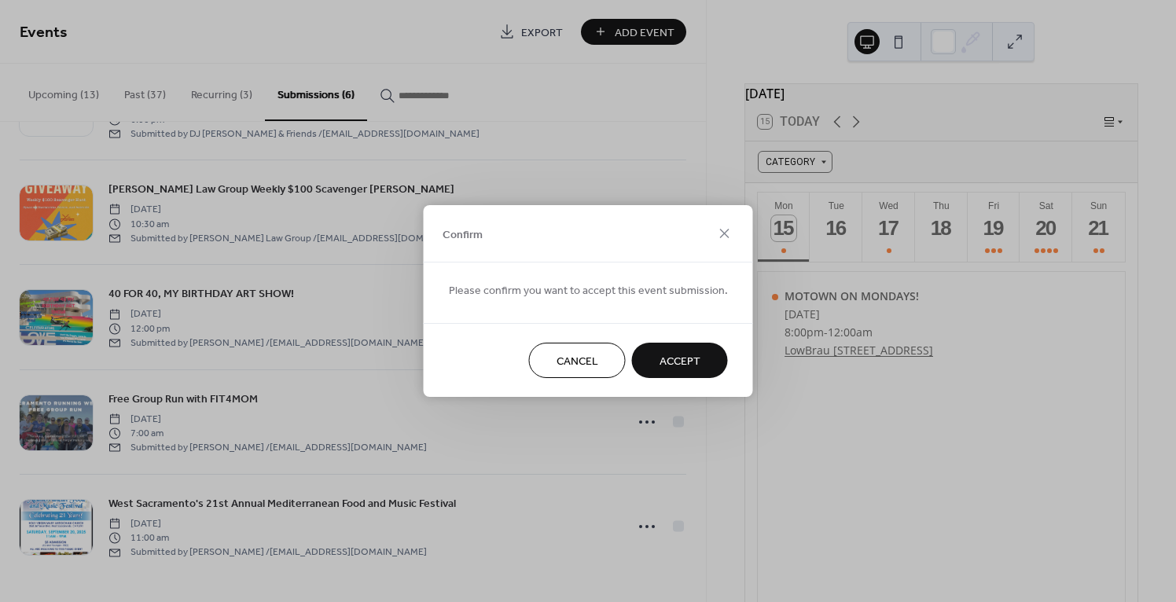
click at [683, 355] on span "Accept" at bounding box center [680, 362] width 41 height 17
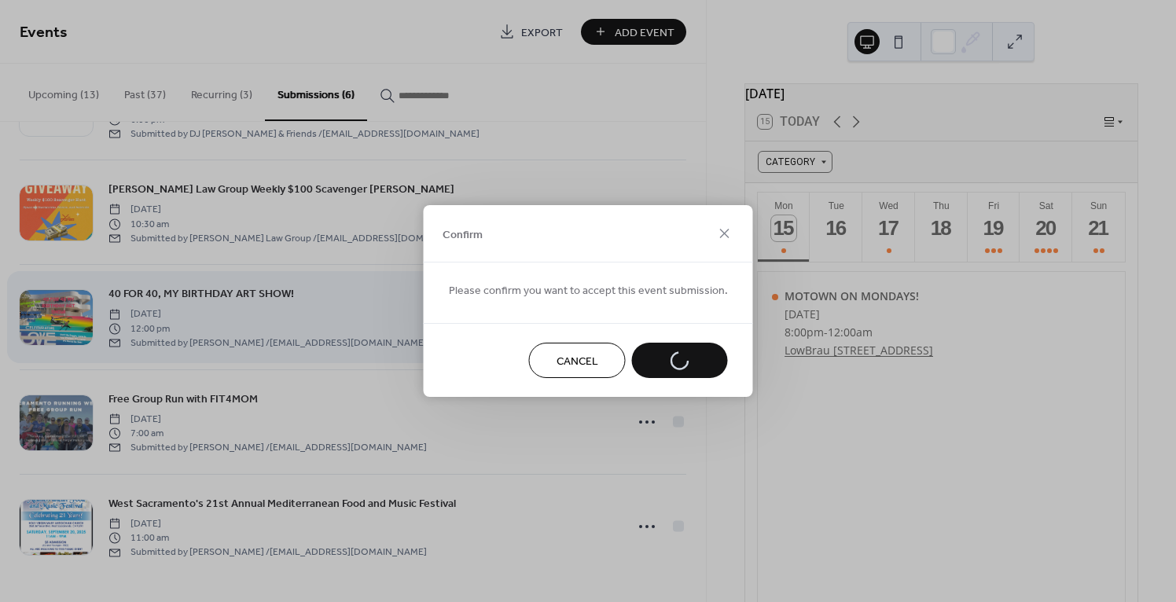
scroll to position [90, 0]
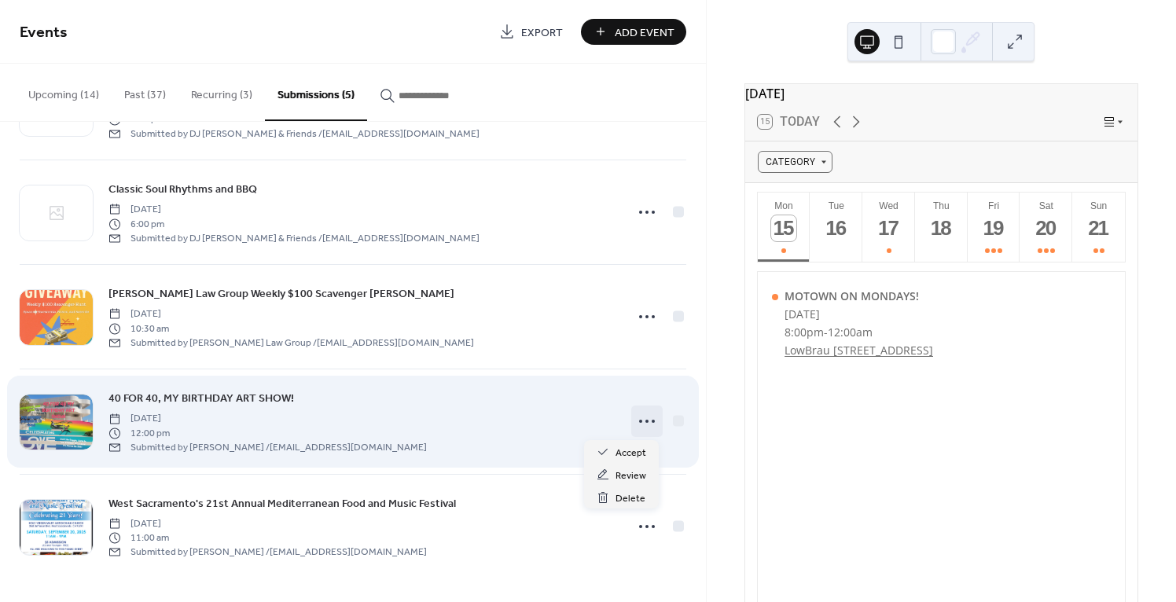
click at [642, 417] on icon at bounding box center [647, 421] width 25 height 25
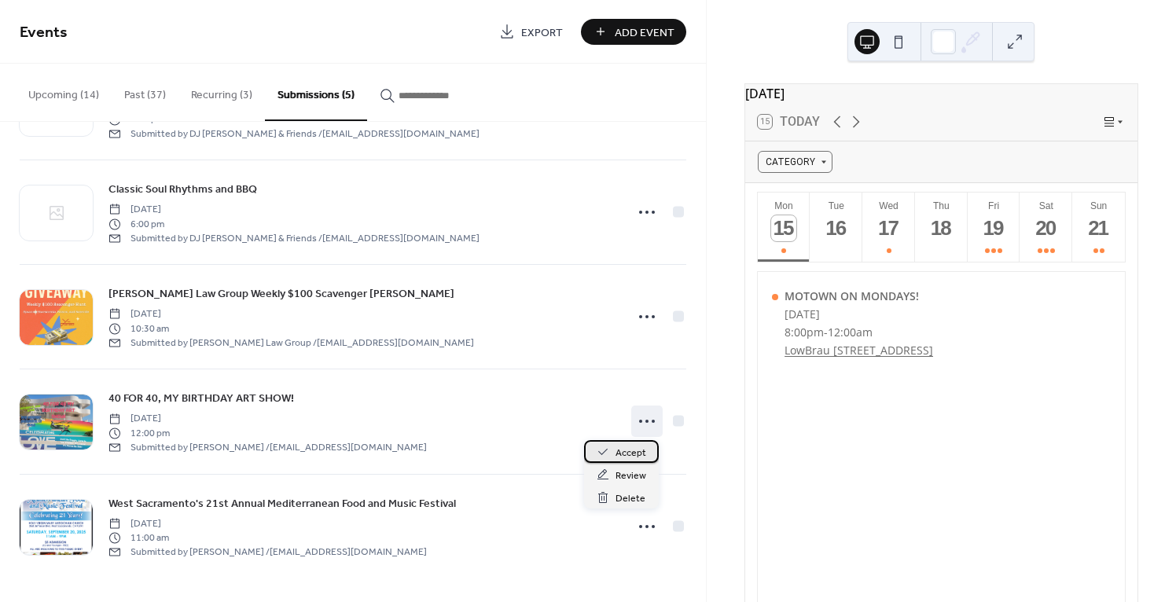
click at [624, 454] on span "Accept" at bounding box center [631, 453] width 31 height 17
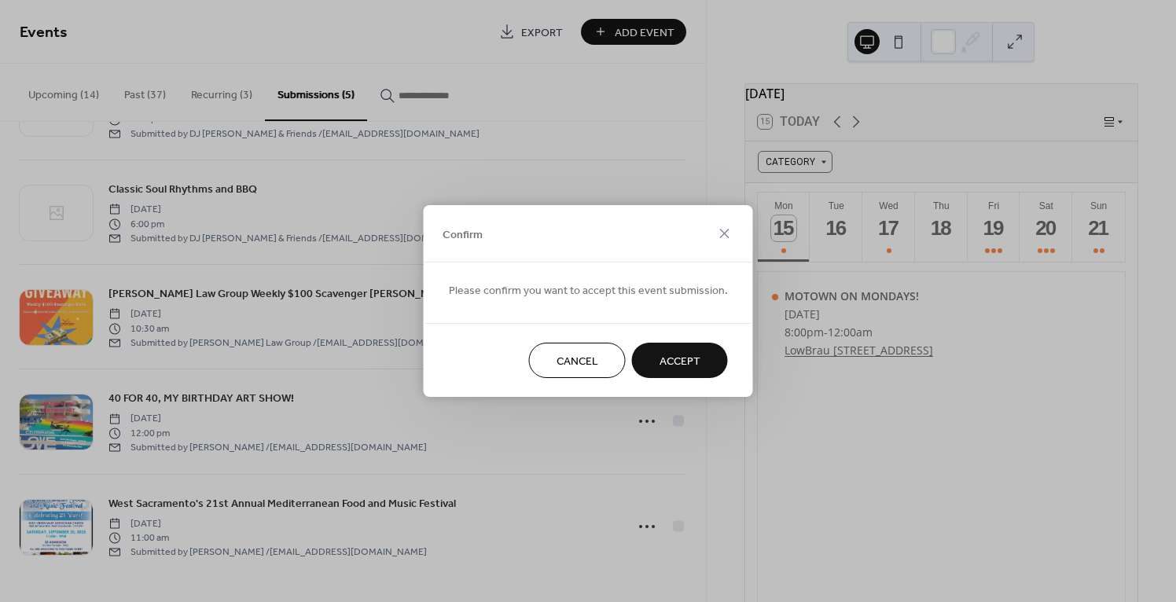
click at [372, 370] on div "Confirm Please confirm you want to accept this event submission. Cancel Accept" at bounding box center [588, 301] width 1176 height 602
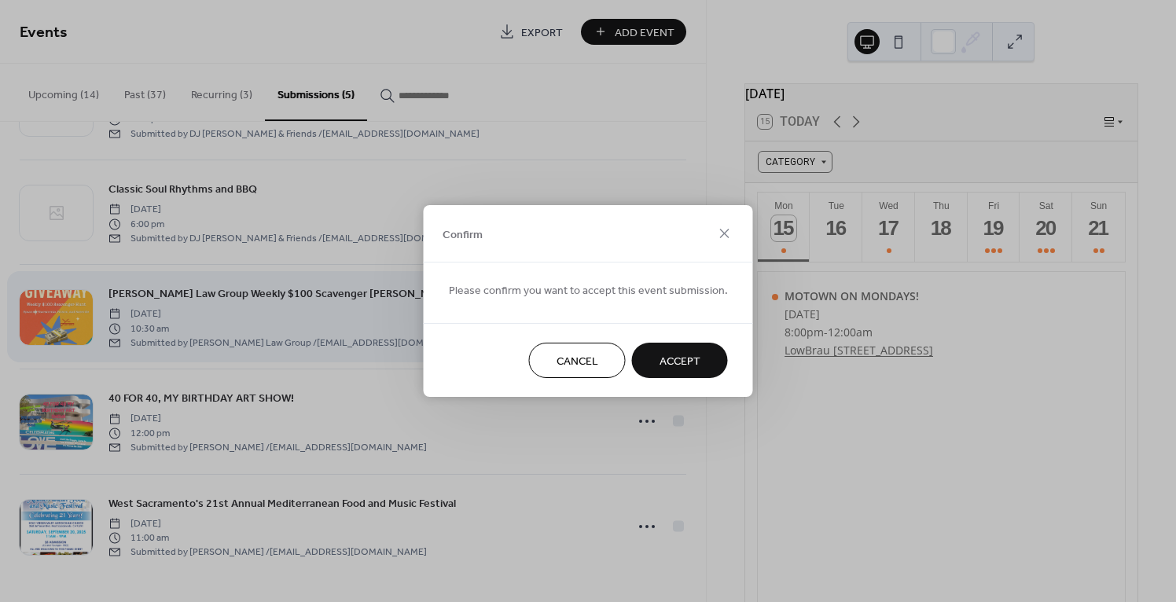
click at [563, 363] on span "Cancel" at bounding box center [578, 362] width 42 height 17
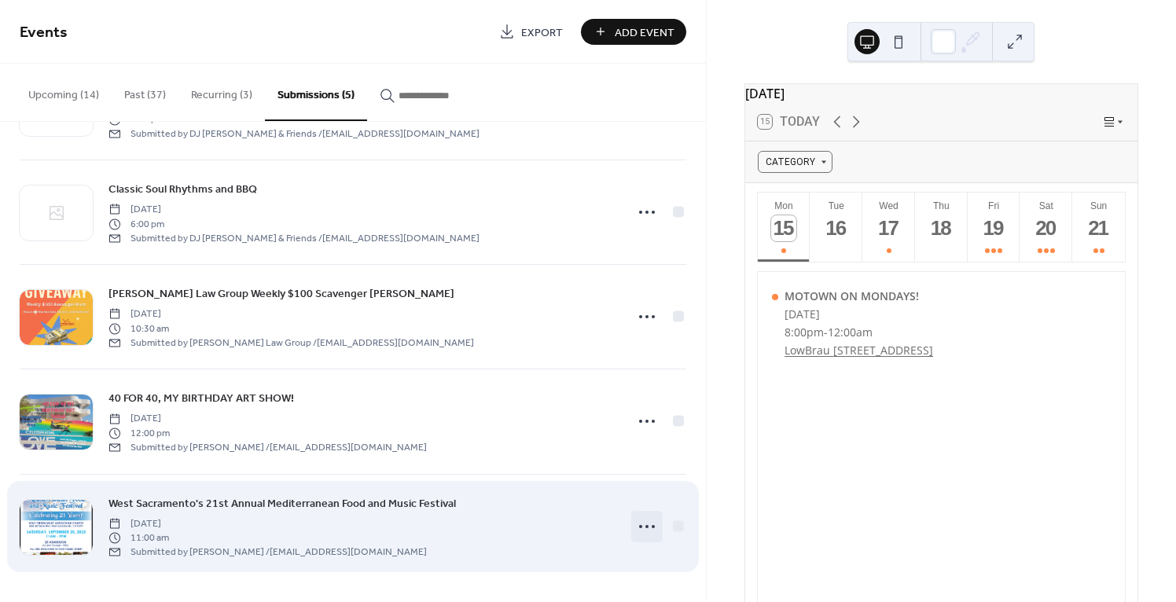
click at [646, 521] on icon at bounding box center [647, 526] width 25 height 25
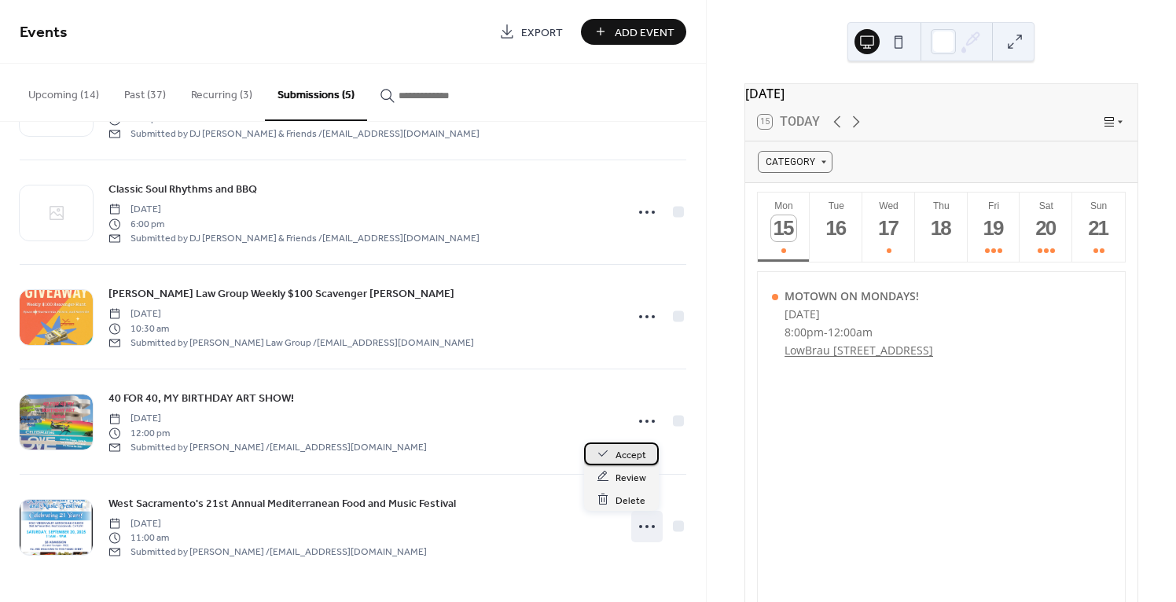
click at [631, 454] on span "Accept" at bounding box center [631, 455] width 31 height 17
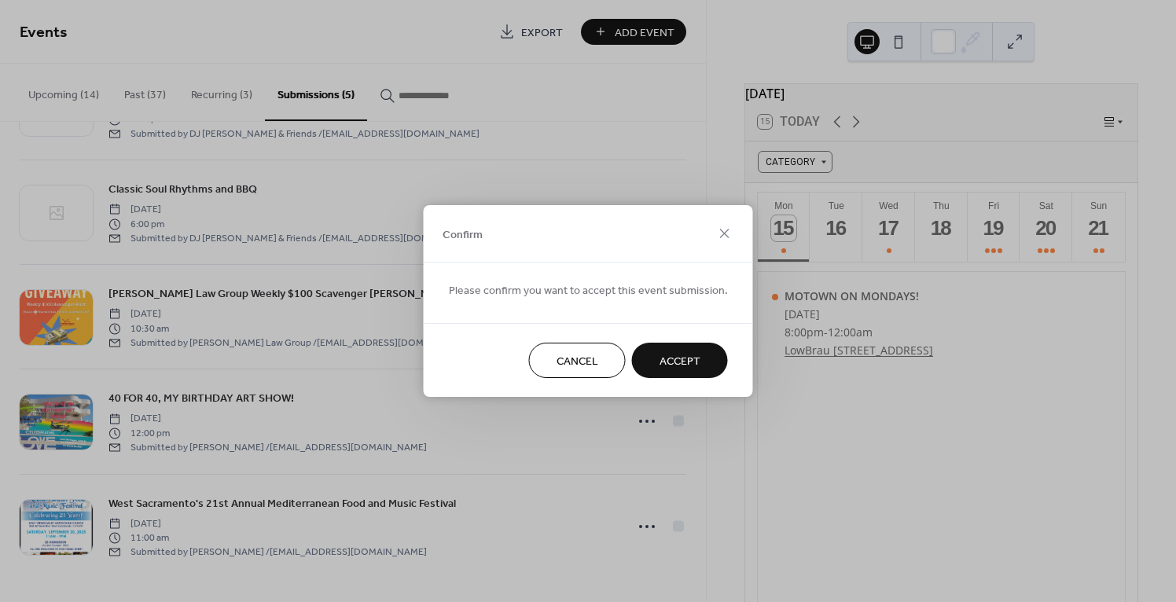
click at [661, 362] on span "Accept" at bounding box center [680, 362] width 41 height 17
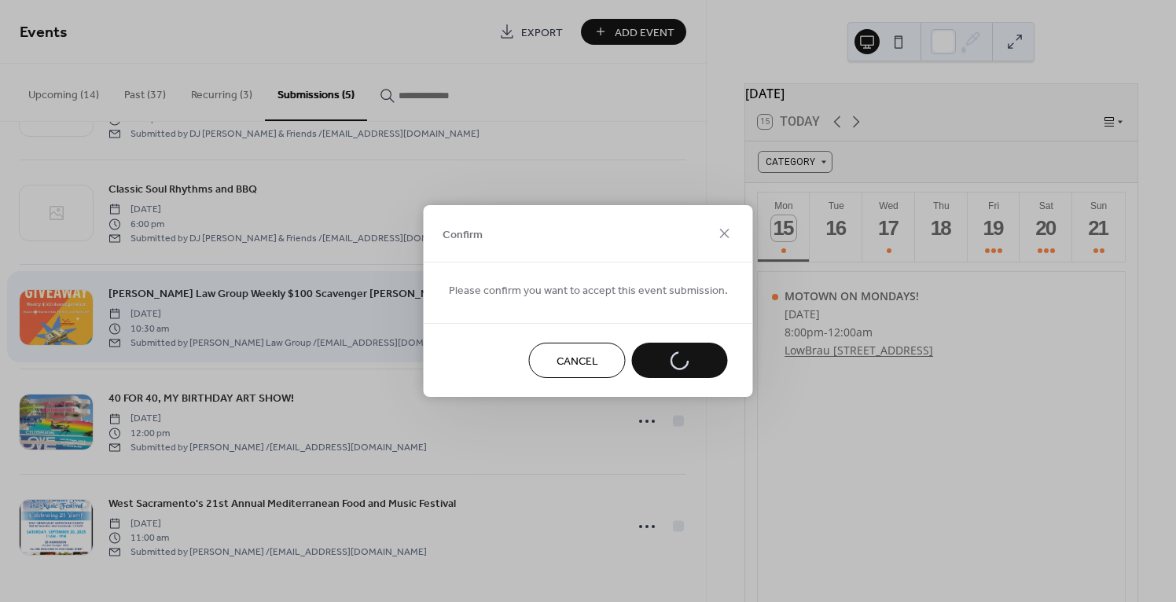
scroll to position [0, 0]
